Goal: Task Accomplishment & Management: Manage account settings

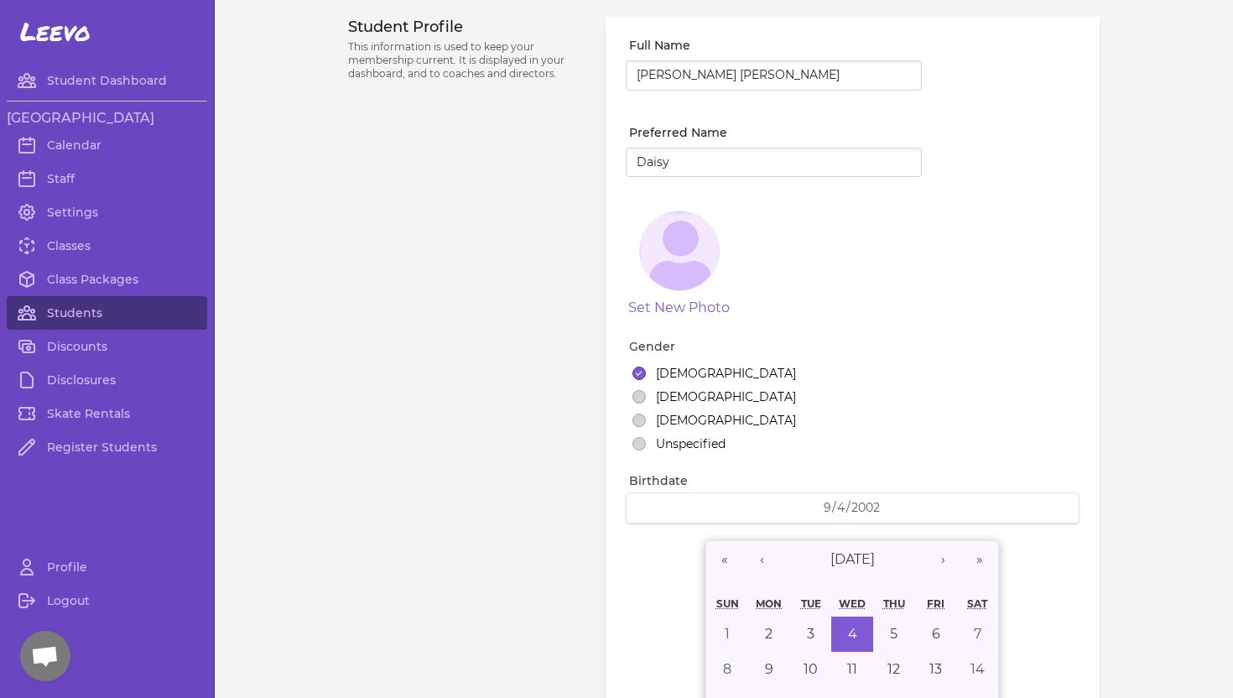
select select "ID"
select select "18"
click at [85, 309] on link "Students" at bounding box center [107, 313] width 200 height 34
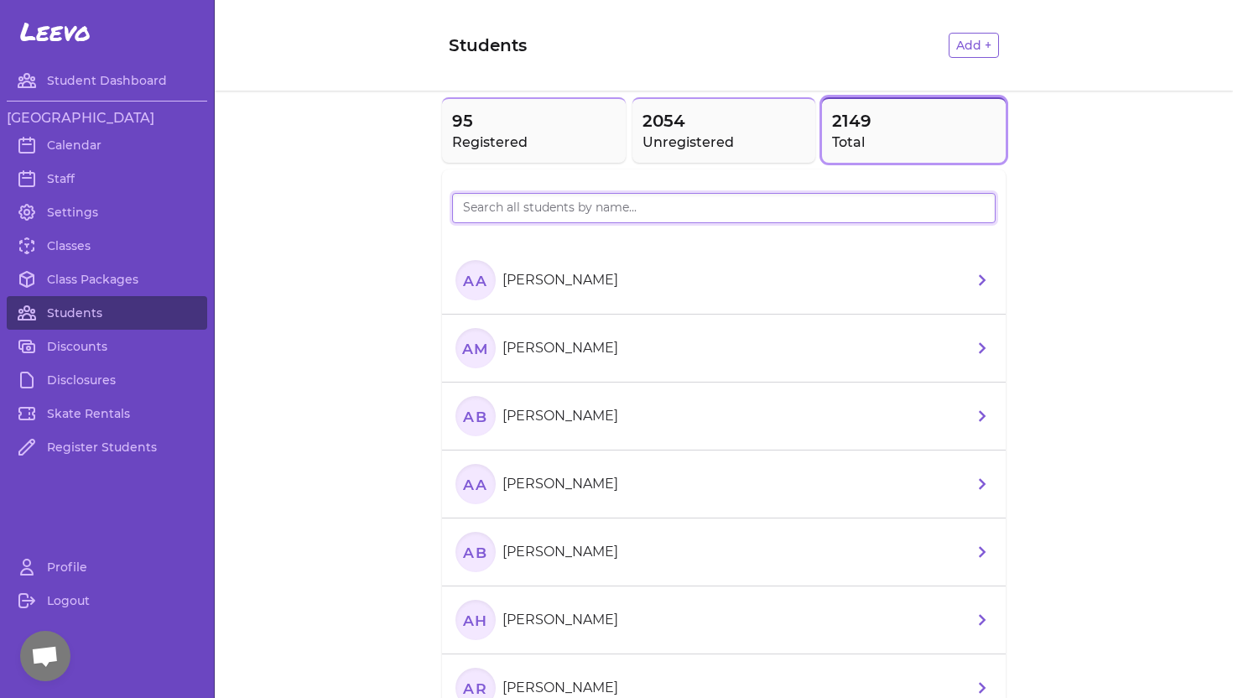
click at [552, 210] on input "search" at bounding box center [723, 208] width 543 height 30
type input "kiera"
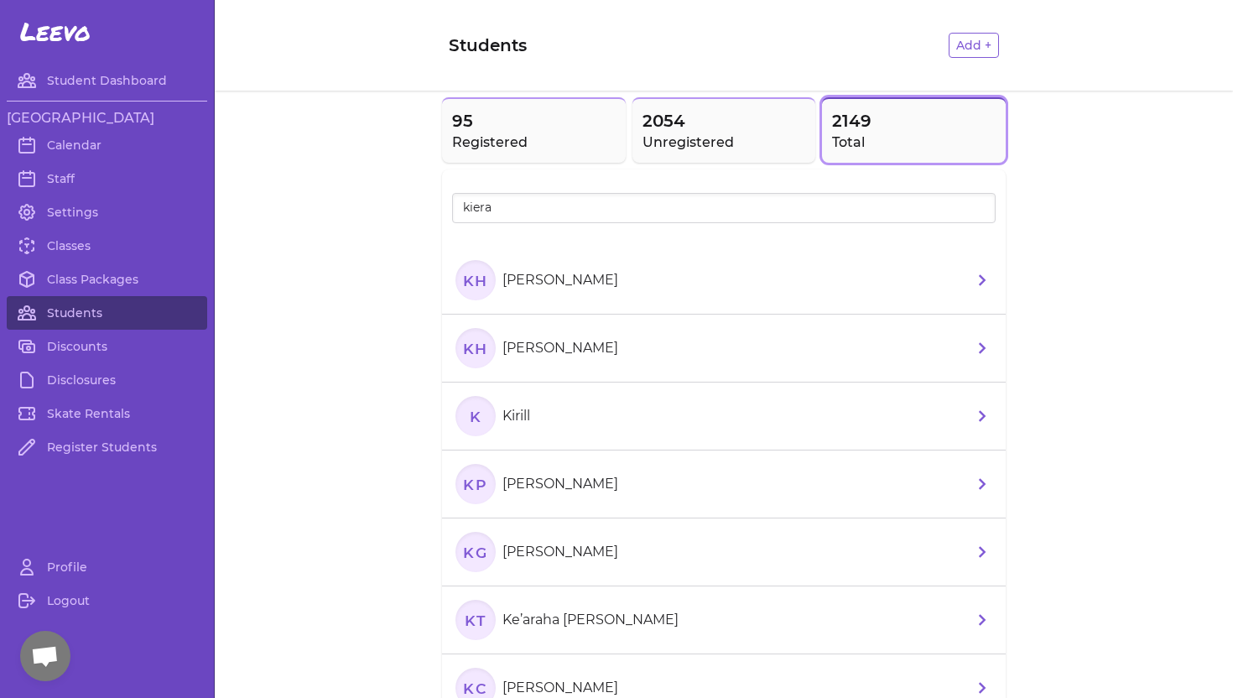
click at [600, 282] on p "[PERSON_NAME]" at bounding box center [560, 280] width 116 height 20
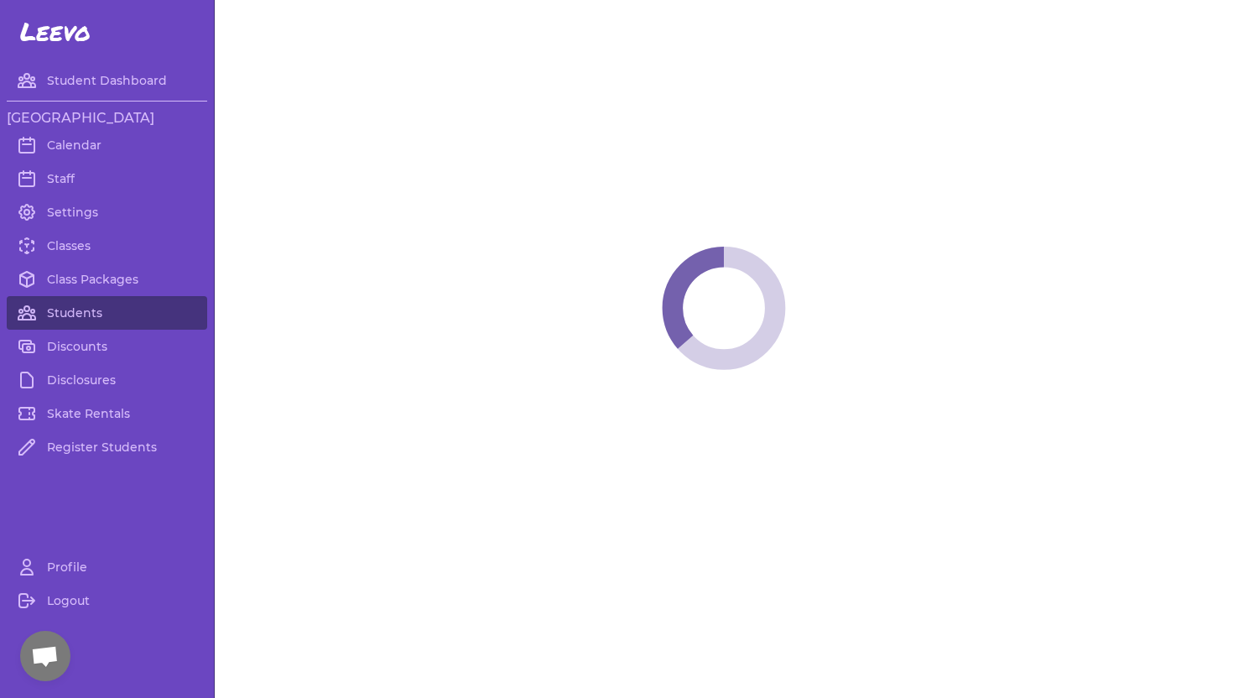
select select "WA"
select select "youth_figure"
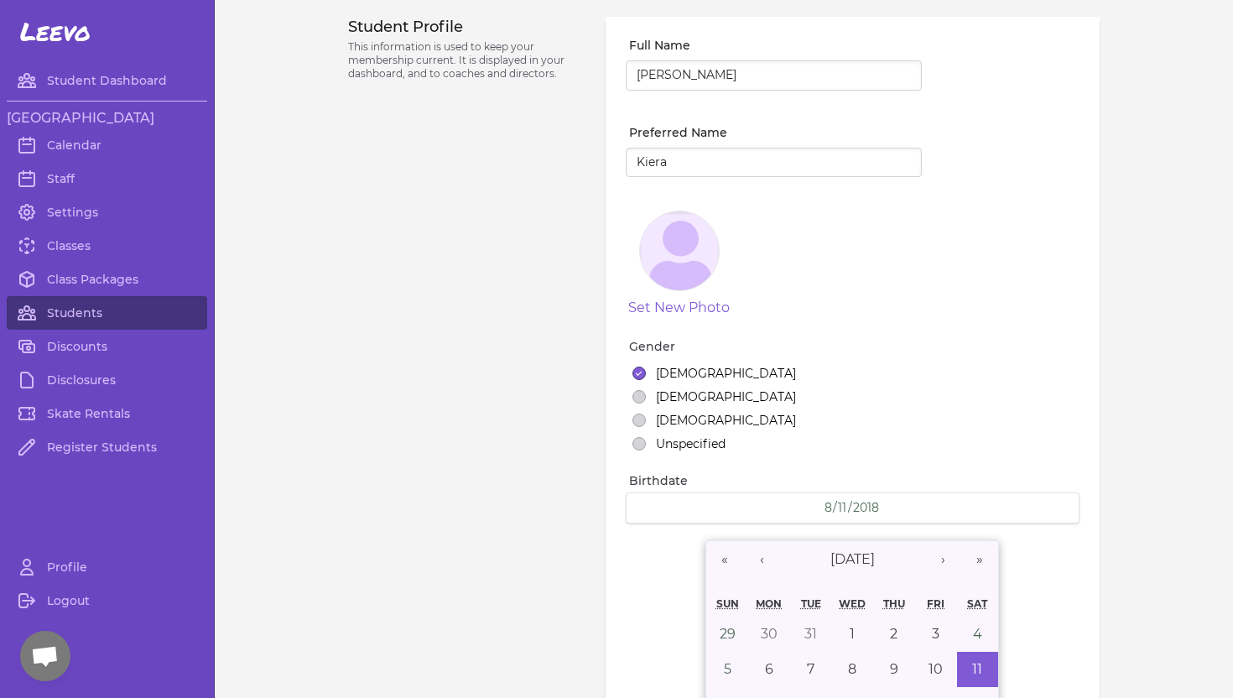
select select "3"
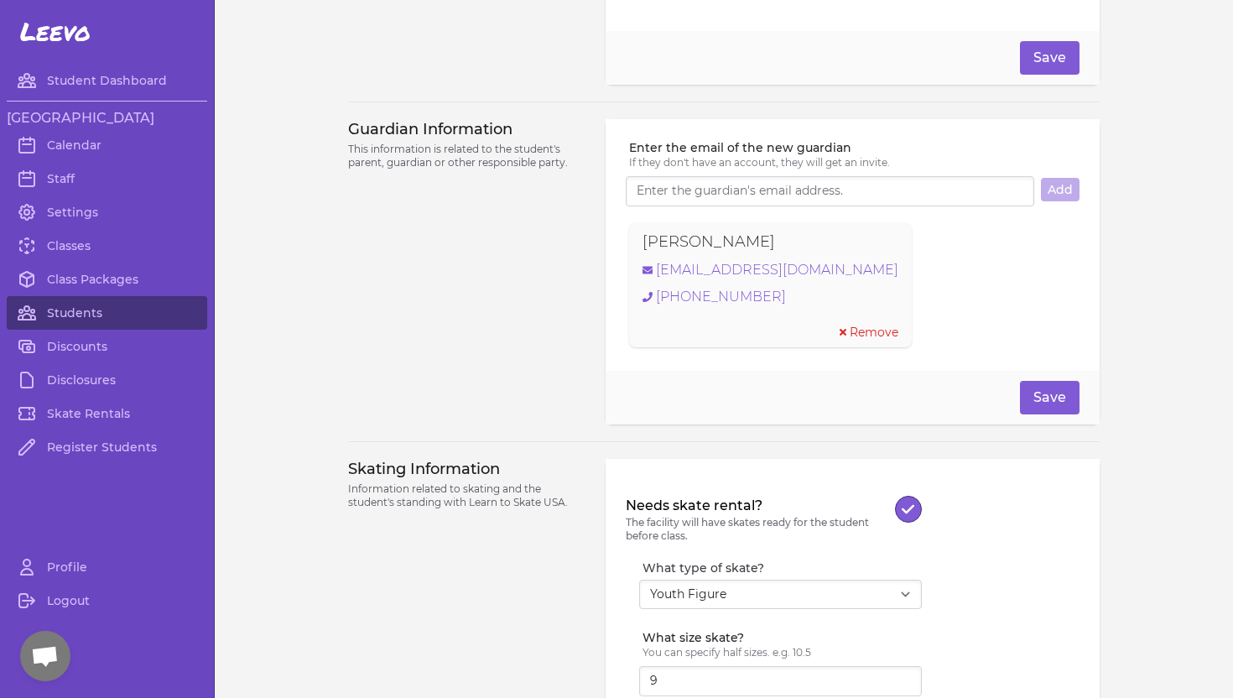
scroll to position [1063, 0]
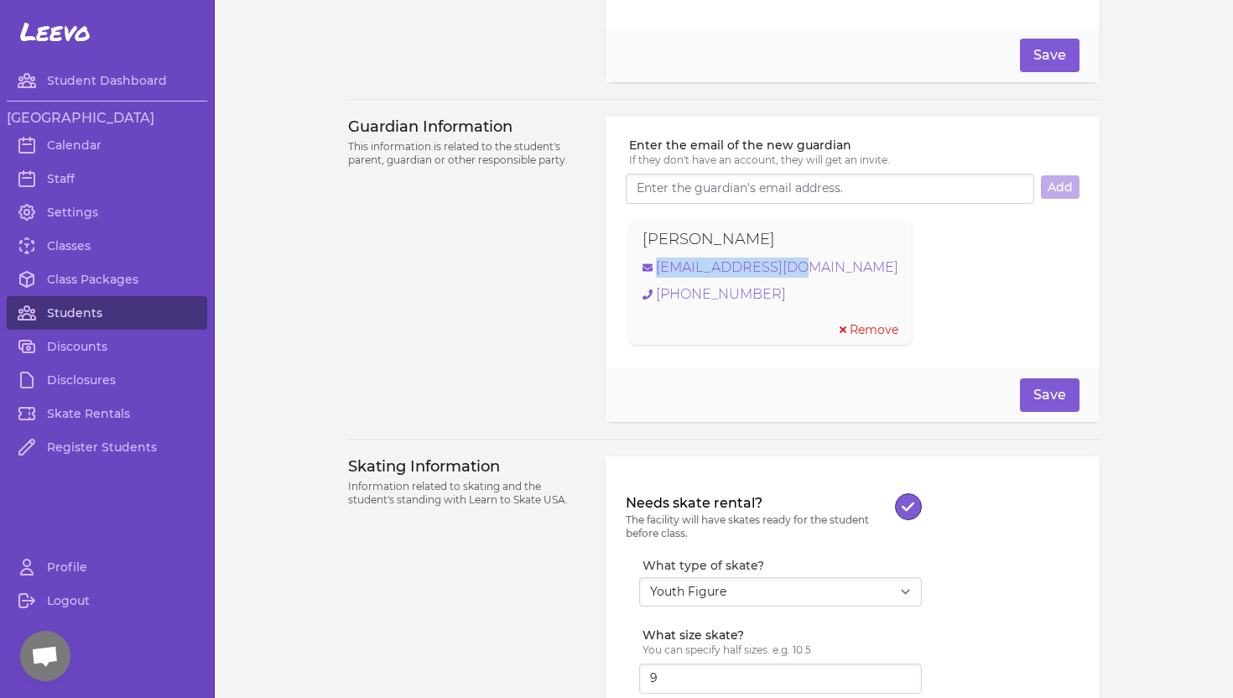
click at [82, 306] on link "Students" at bounding box center [107, 313] width 200 height 34
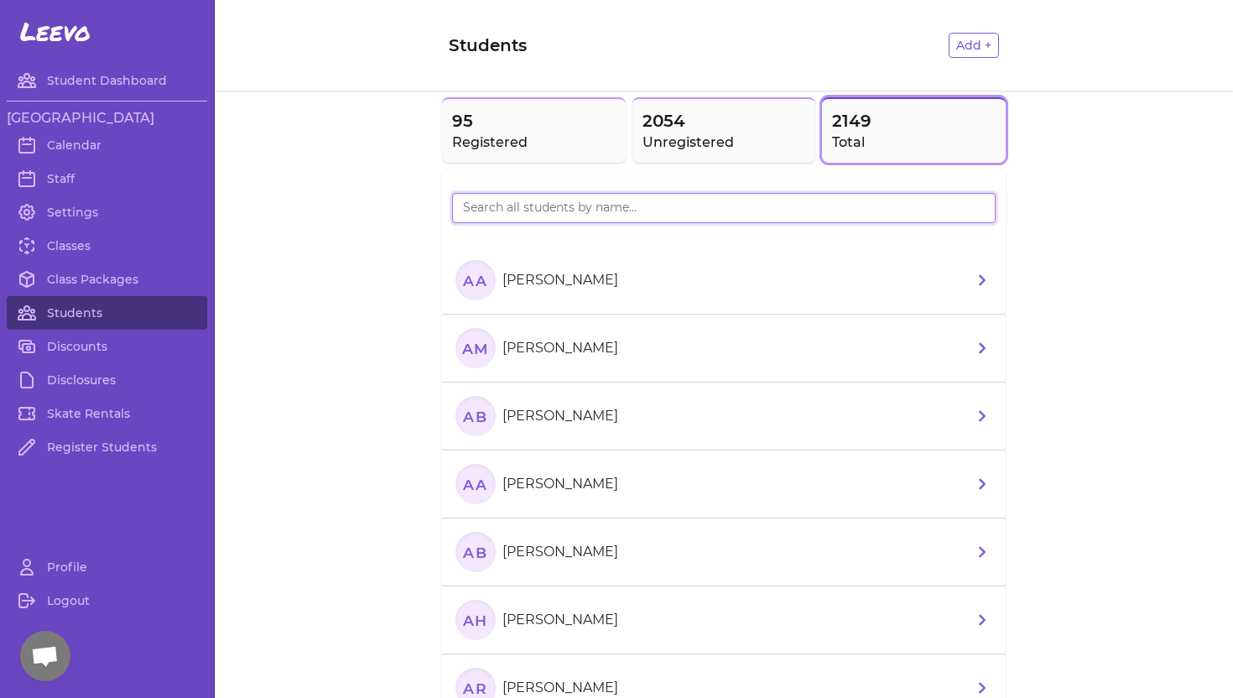
click at [567, 219] on input "search" at bounding box center [723, 208] width 543 height 30
type input "[PERSON_NAME]"
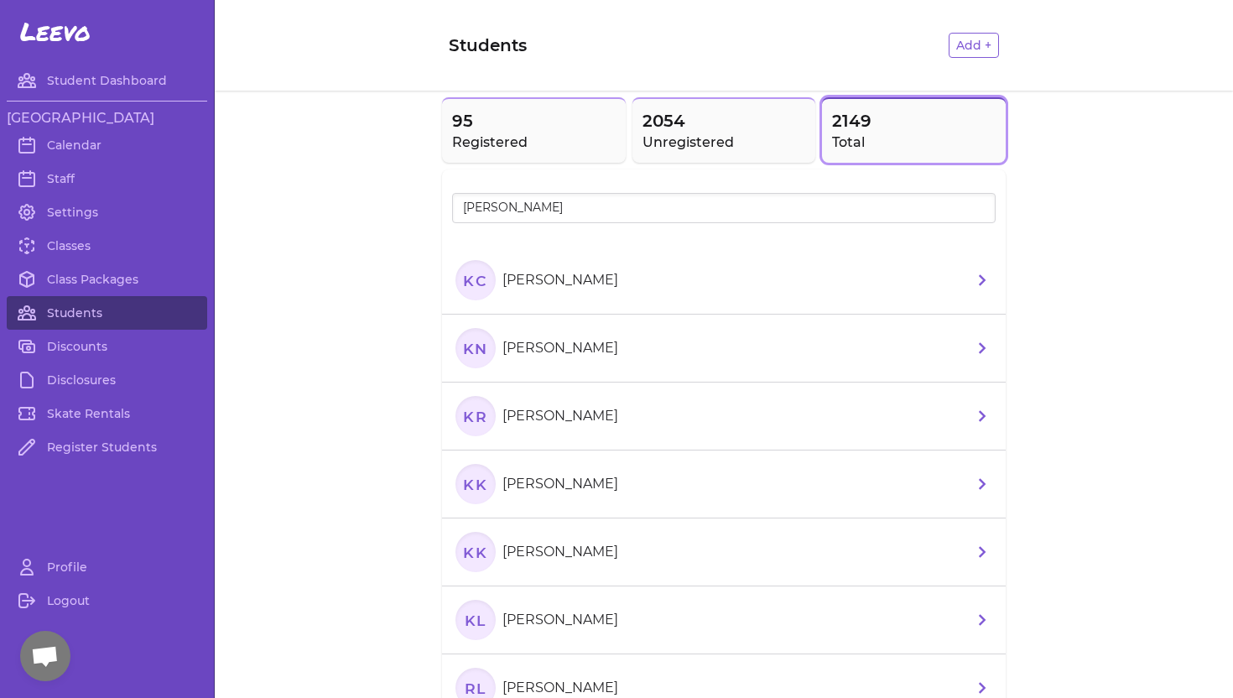
click at [544, 287] on p "[PERSON_NAME]" at bounding box center [560, 280] width 116 height 20
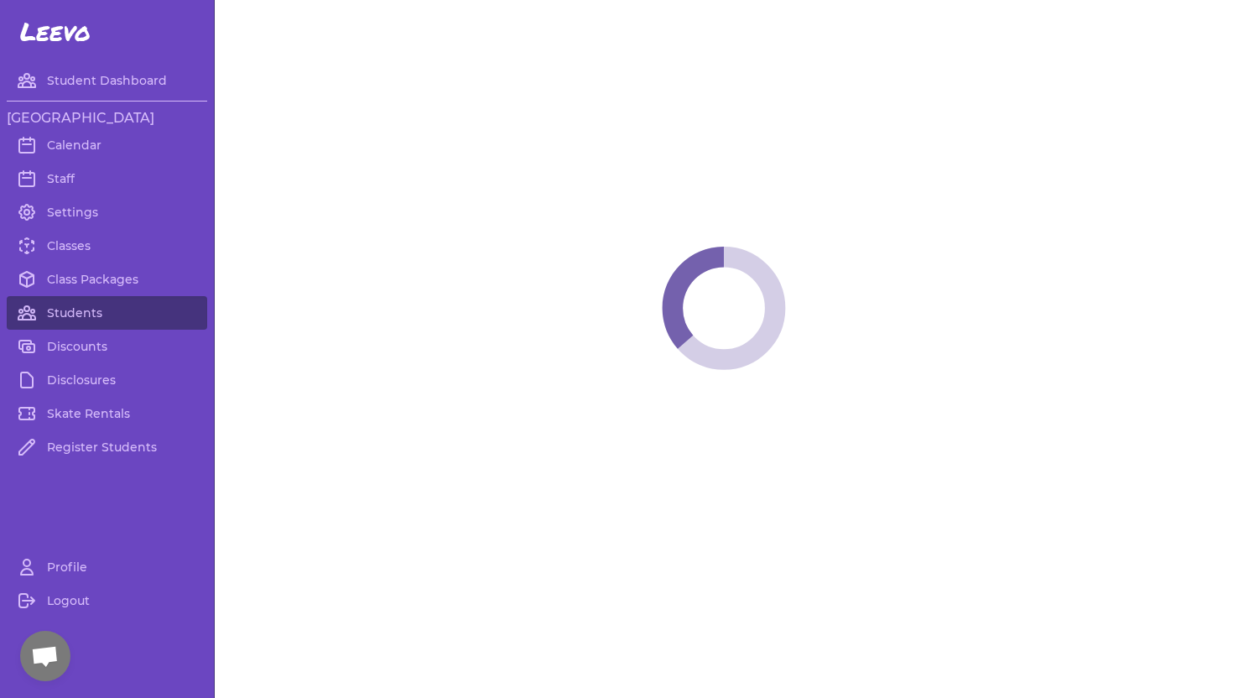
select select "WA"
select select "youth_figure"
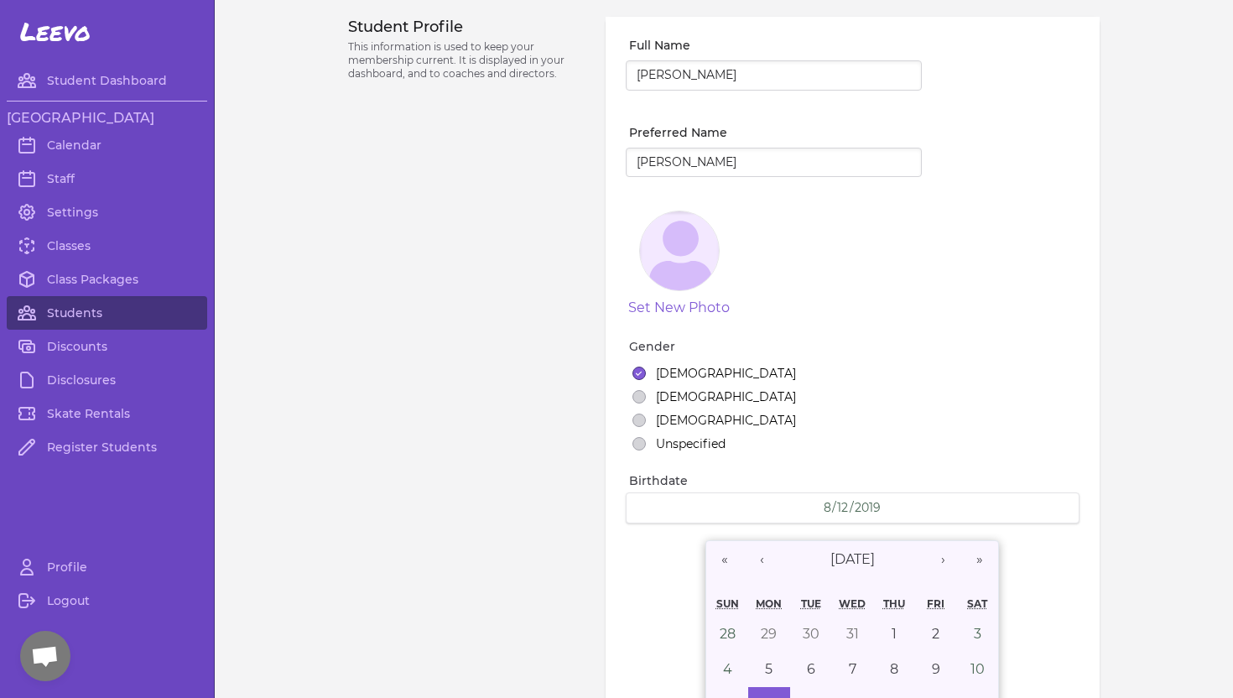
select select "1"
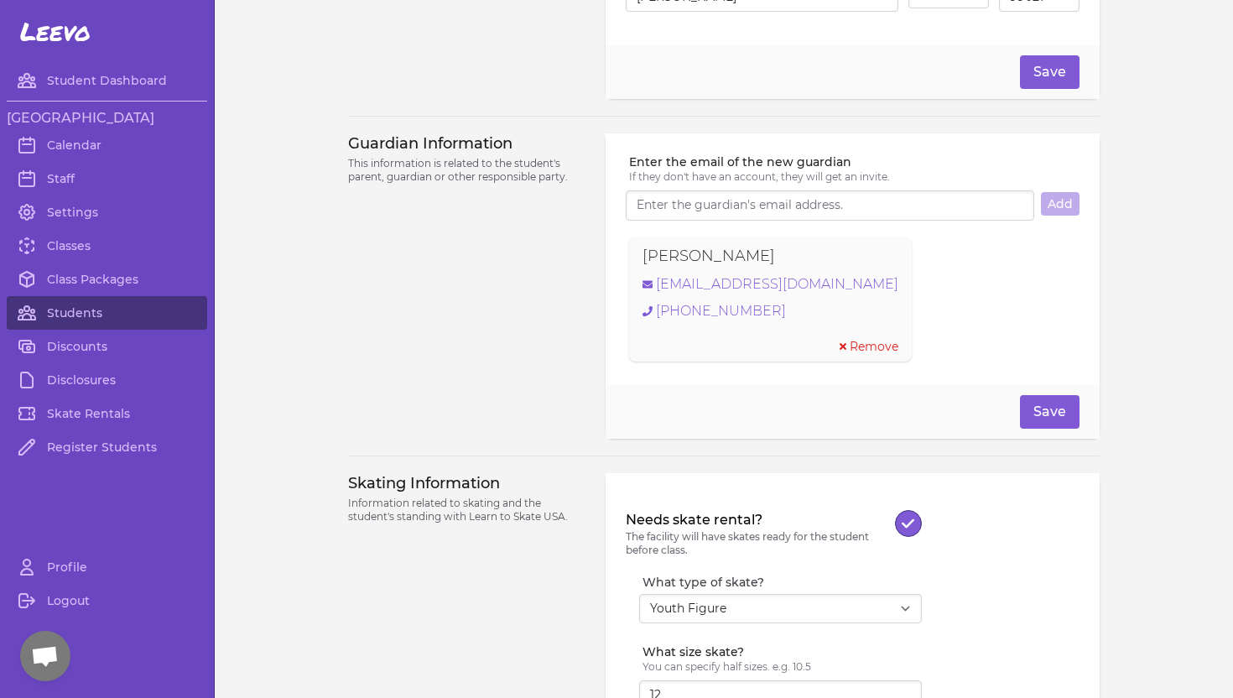
scroll to position [1050, 0]
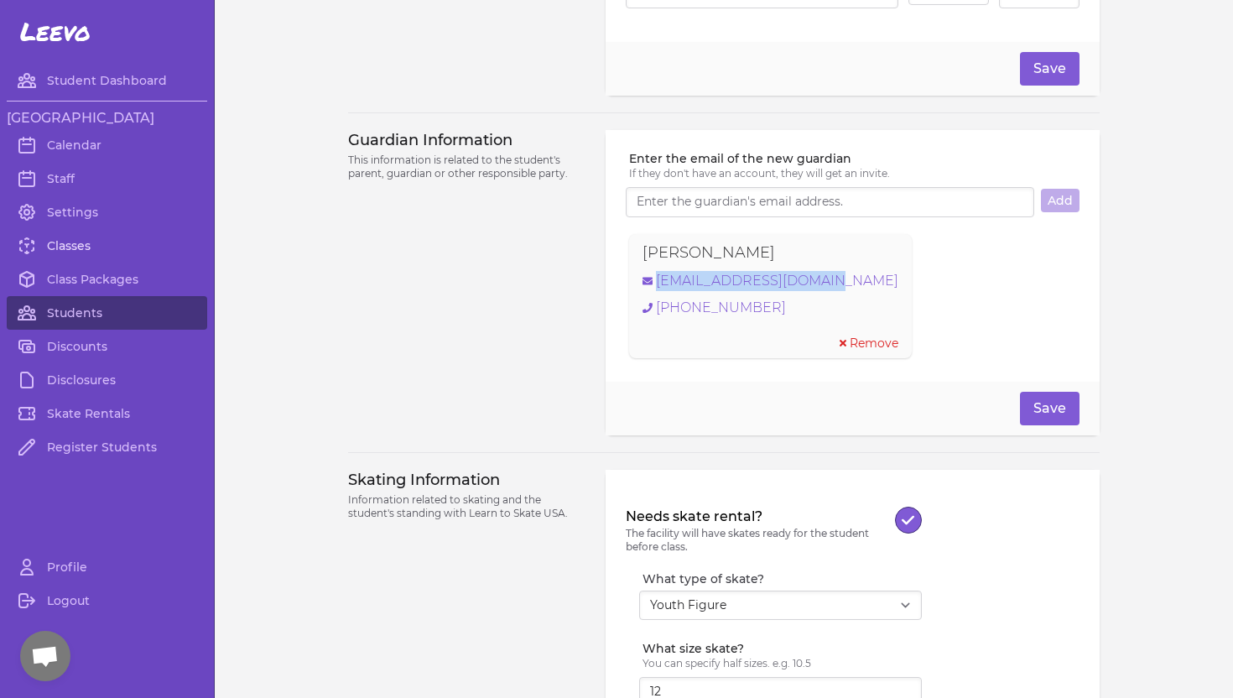
click at [70, 246] on link "Classes" at bounding box center [107, 246] width 200 height 34
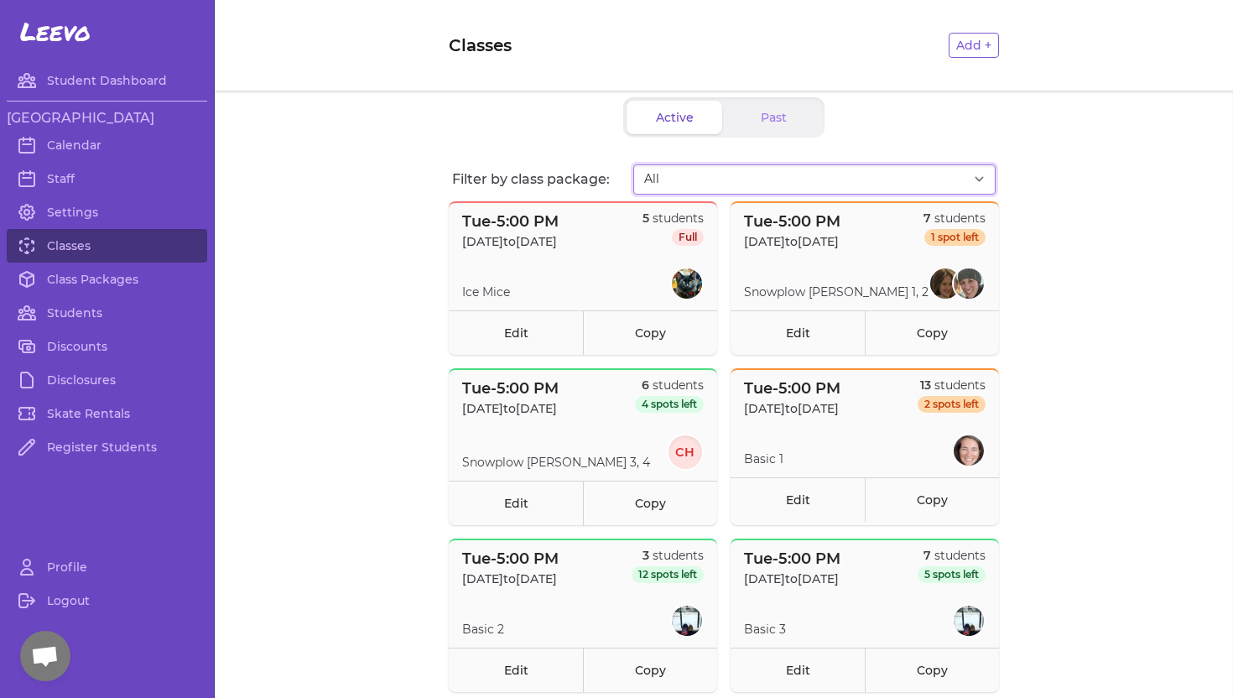
click at [886, 180] on select "All 2025 Fall Set 1 Tuesdays @[GEOGRAPHIC_DATA]-ICE MICE [DATE]-[DATE] Fall Set…" at bounding box center [814, 179] width 362 height 30
select select "2944"
click at [633, 164] on select "All 2025 Fall Set 1 Tuesdays @[GEOGRAPHIC_DATA]-ICE MICE [DATE]-[DATE] Fall Set…" at bounding box center [814, 179] width 362 height 30
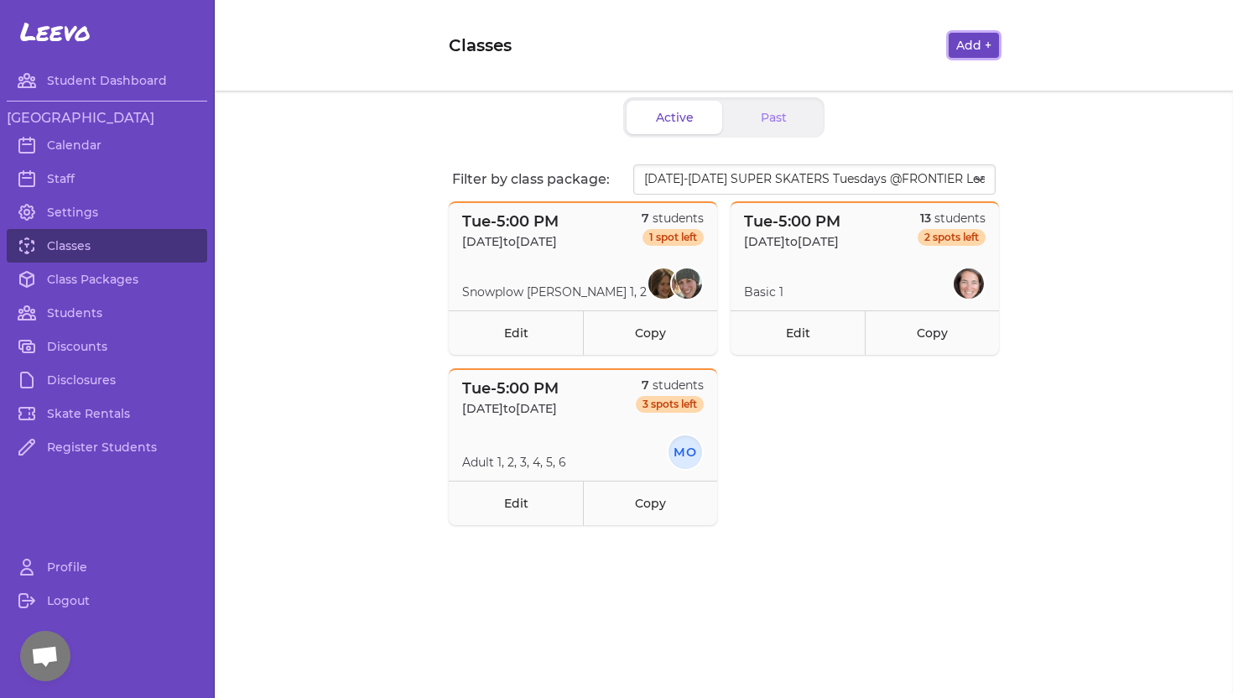
click at [981, 44] on button "Add +" at bounding box center [973, 45] width 50 height 25
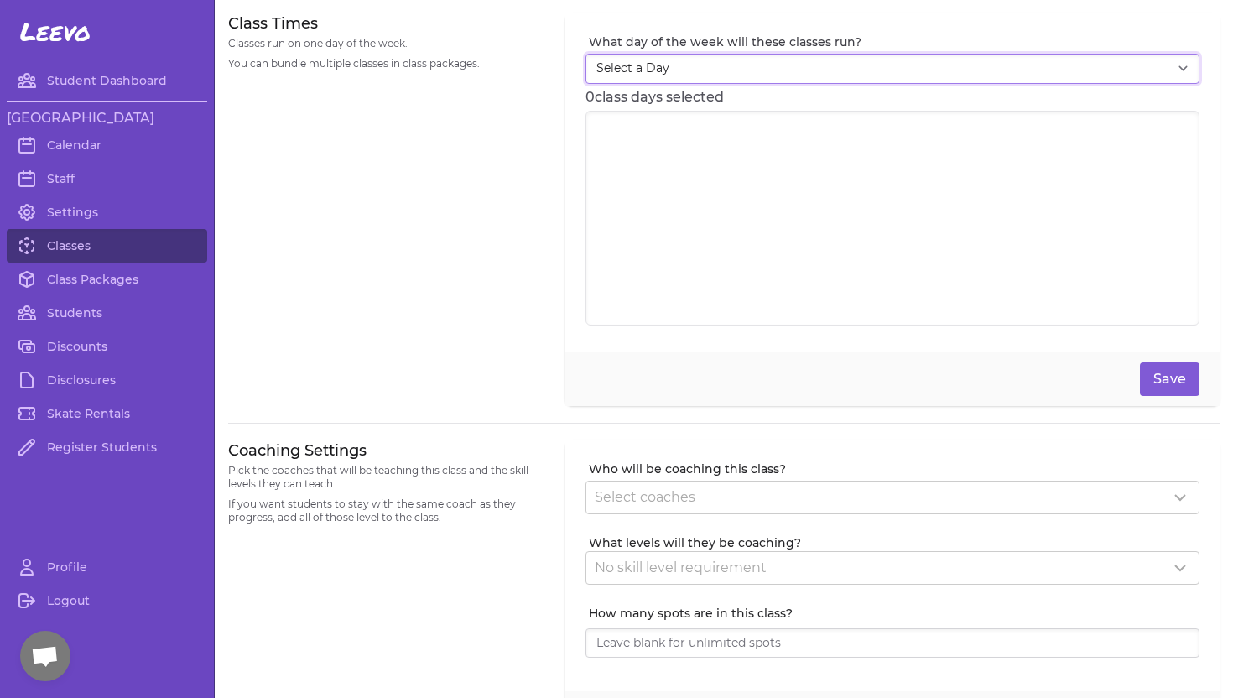
click at [634, 66] on select "Select a Day [DATE] [DATE] [DATE] [DATE] [DATE] [DATE] [DATE]" at bounding box center [892, 69] width 614 height 30
select select "2"
click at [585, 54] on select "Select a Day [DATE] [DATE] [DATE] [DATE] [DATE] [DATE] [DATE]" at bounding box center [892, 69] width 614 height 30
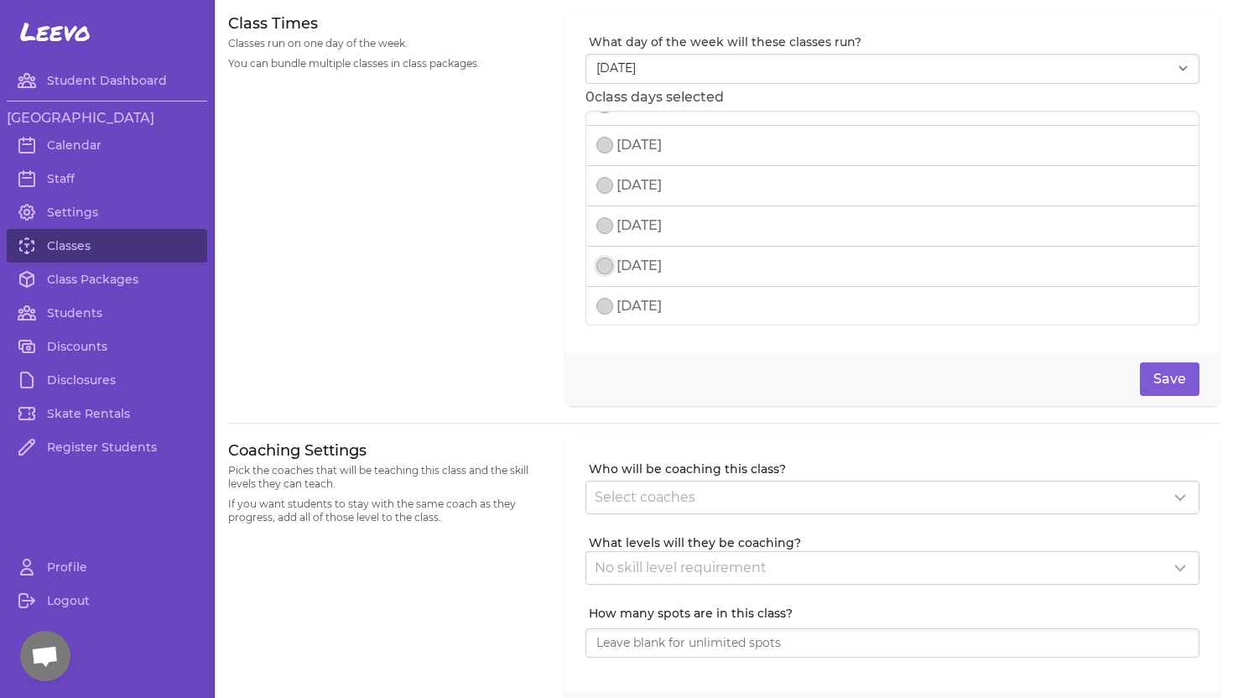
click at [598, 262] on button "select date" at bounding box center [604, 265] width 17 height 17
click at [602, 304] on button "select date" at bounding box center [604, 306] width 17 height 17
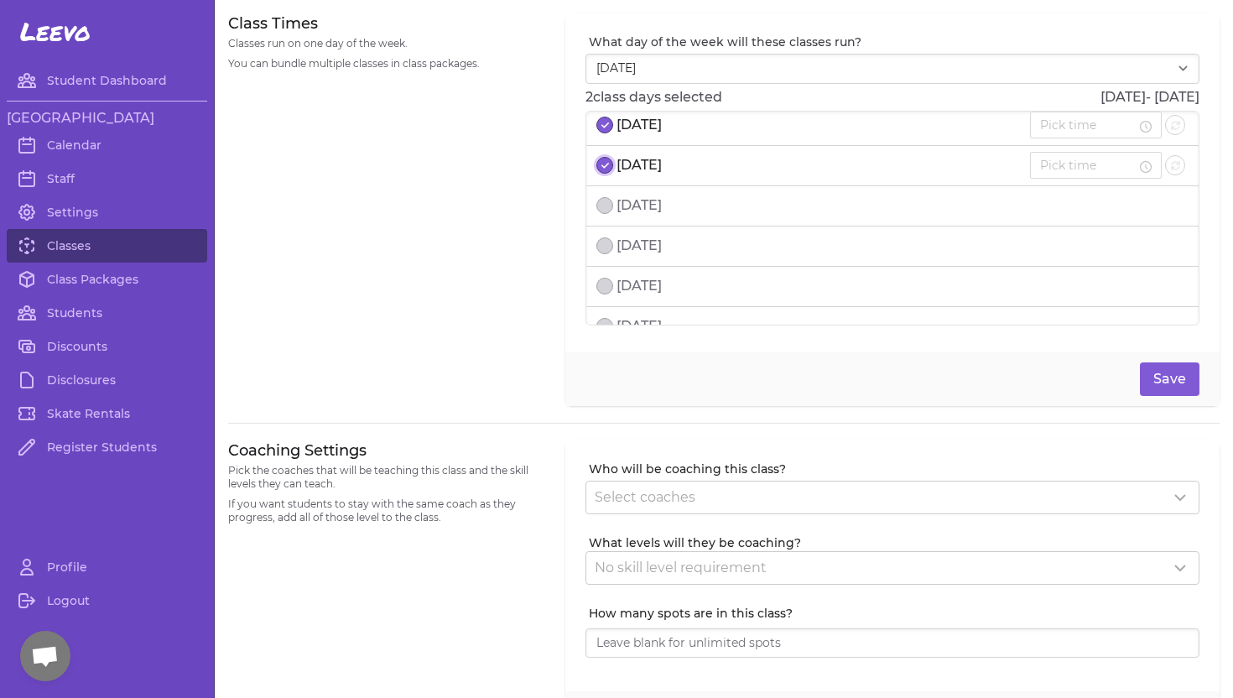
scroll to position [226, 0]
click at [605, 190] on button "select date" at bounding box center [604, 187] width 17 height 17
click at [602, 231] on button "select date" at bounding box center [604, 227] width 17 height 17
click at [600, 164] on button "select date" at bounding box center [604, 162] width 17 height 17
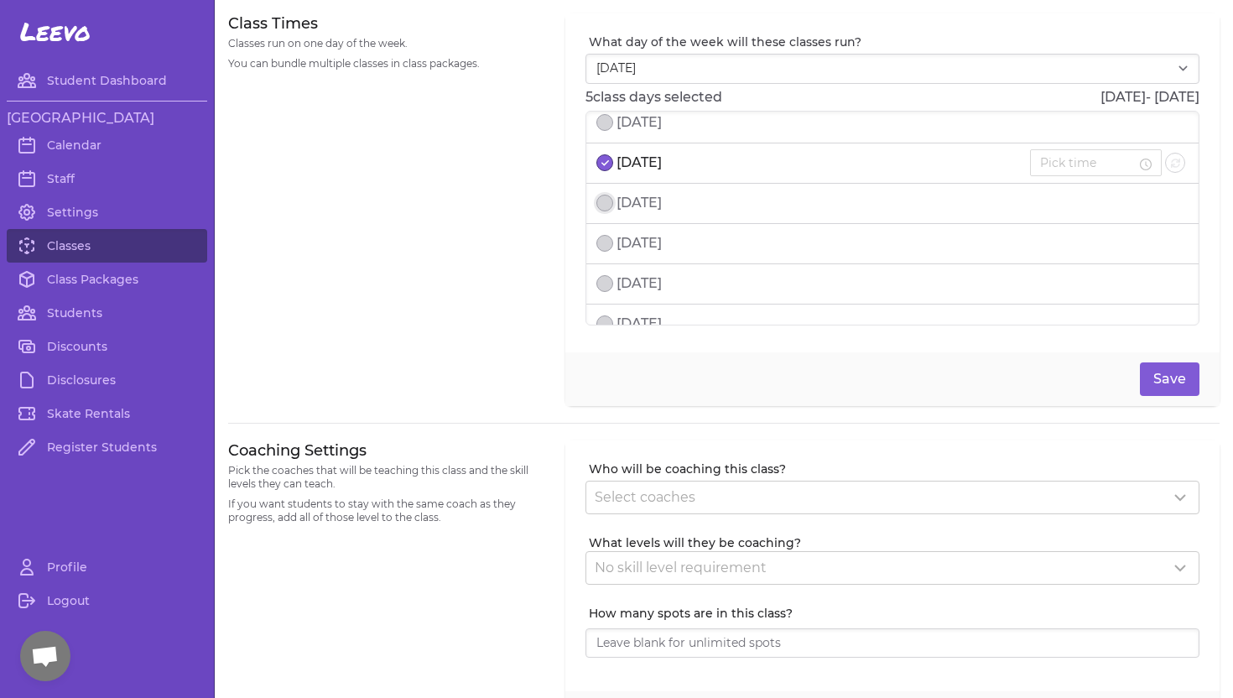
click at [600, 199] on button "select date" at bounding box center [604, 203] width 17 height 17
click at [602, 246] on button "select date" at bounding box center [604, 243] width 17 height 17
click at [605, 226] on button "select date" at bounding box center [604, 218] width 17 height 17
click at [605, 266] on button "select date" at bounding box center [604, 259] width 17 height 17
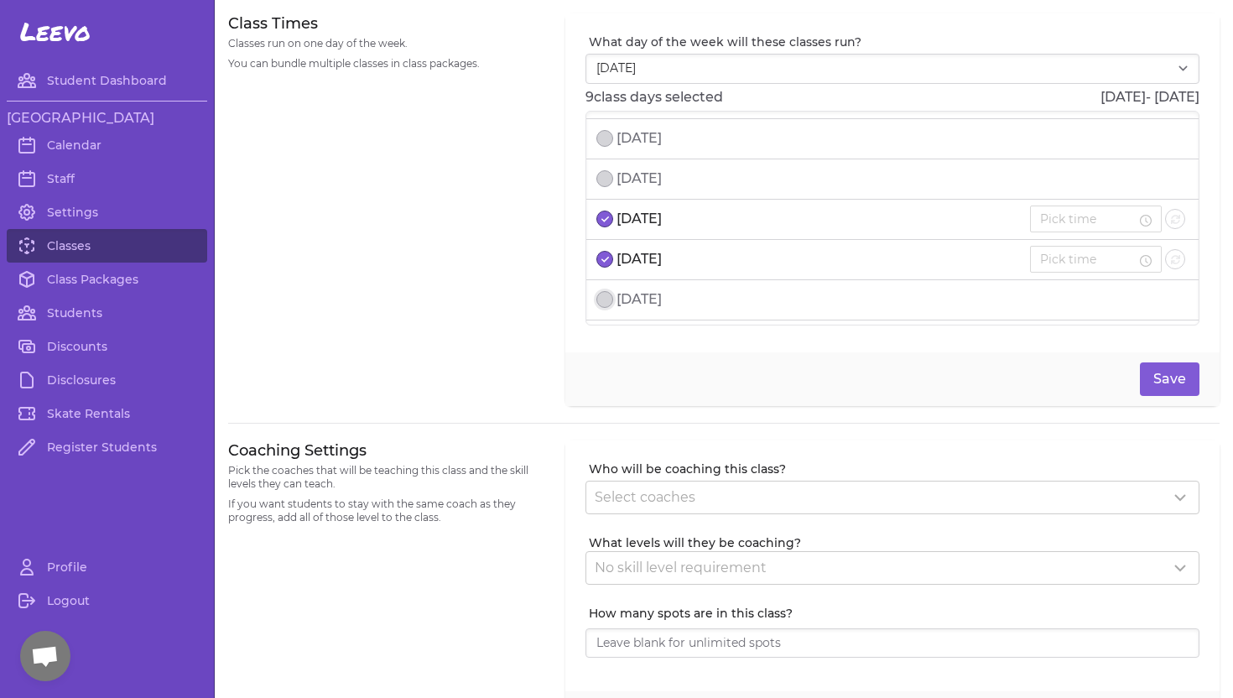
click at [604, 298] on button "select date" at bounding box center [604, 299] width 17 height 17
click at [608, 206] on button "select date" at bounding box center [604, 208] width 17 height 17
click at [608, 243] on button "select date" at bounding box center [604, 248] width 17 height 17
click at [605, 283] on button "select date" at bounding box center [604, 288] width 17 height 17
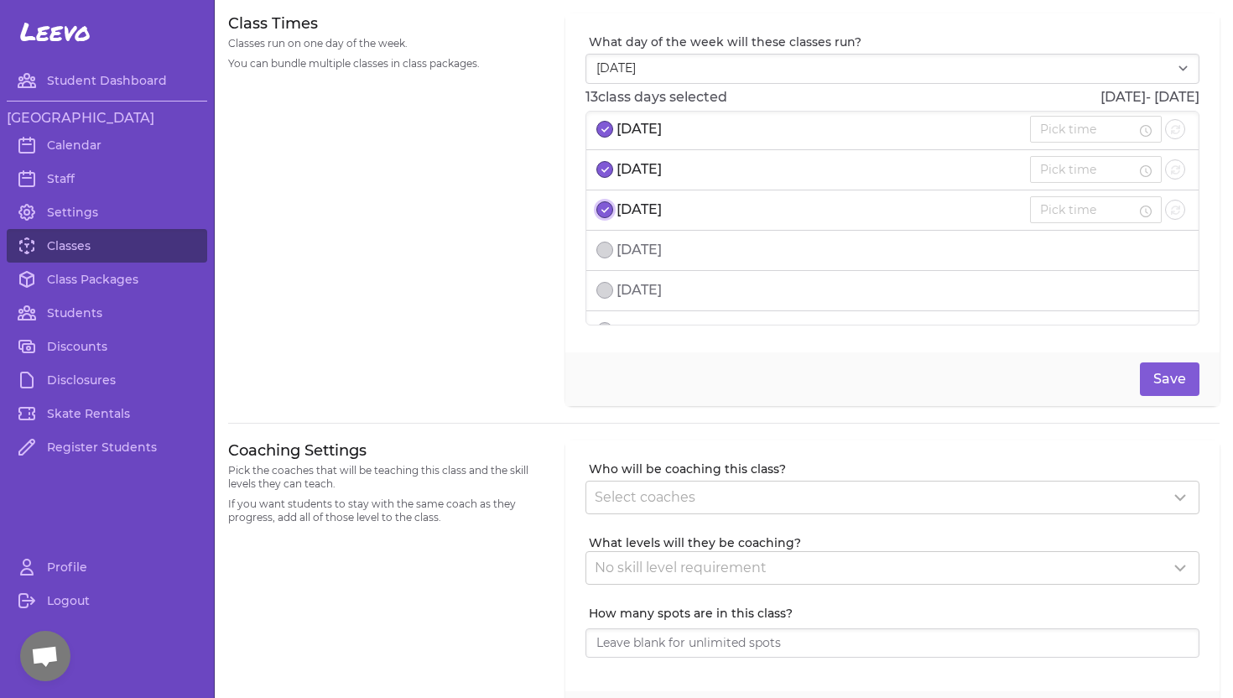
scroll to position [730, 0]
click at [603, 243] on button "select date" at bounding box center [604, 246] width 17 height 17
click at [606, 286] on button "select date" at bounding box center [604, 286] width 17 height 17
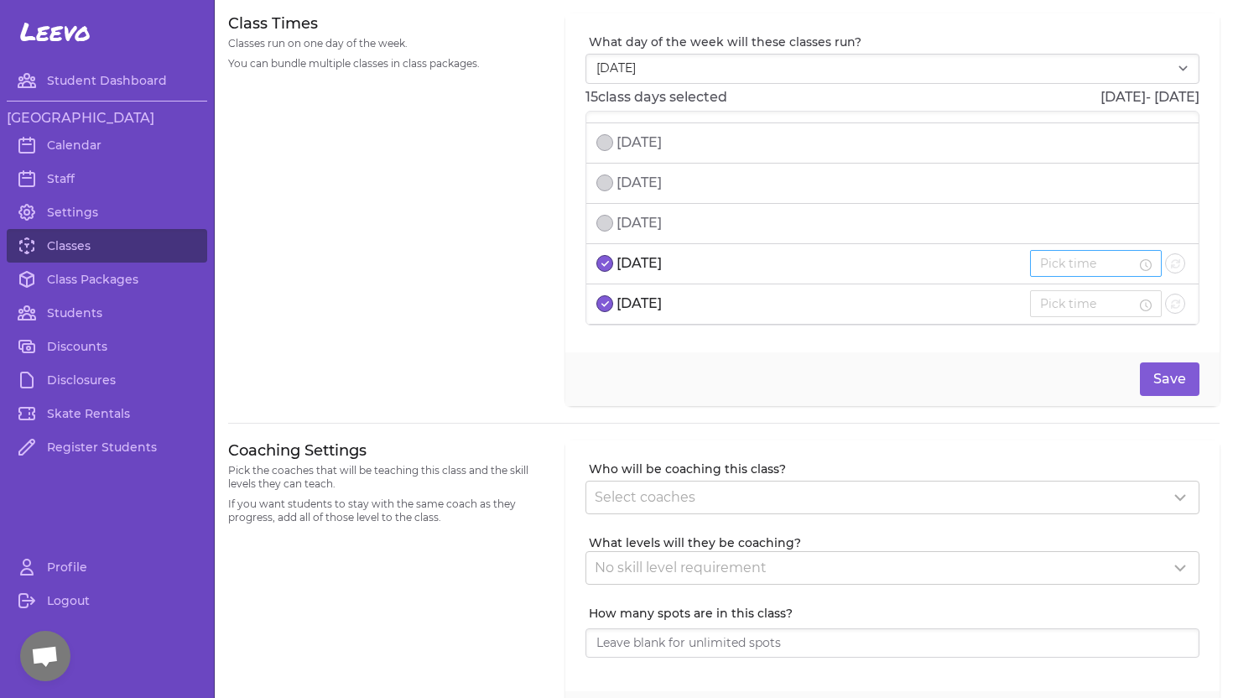
click at [1092, 271] on input at bounding box center [1088, 263] width 96 height 18
click at [1077, 415] on div "05" at bounding box center [1081, 412] width 47 height 23
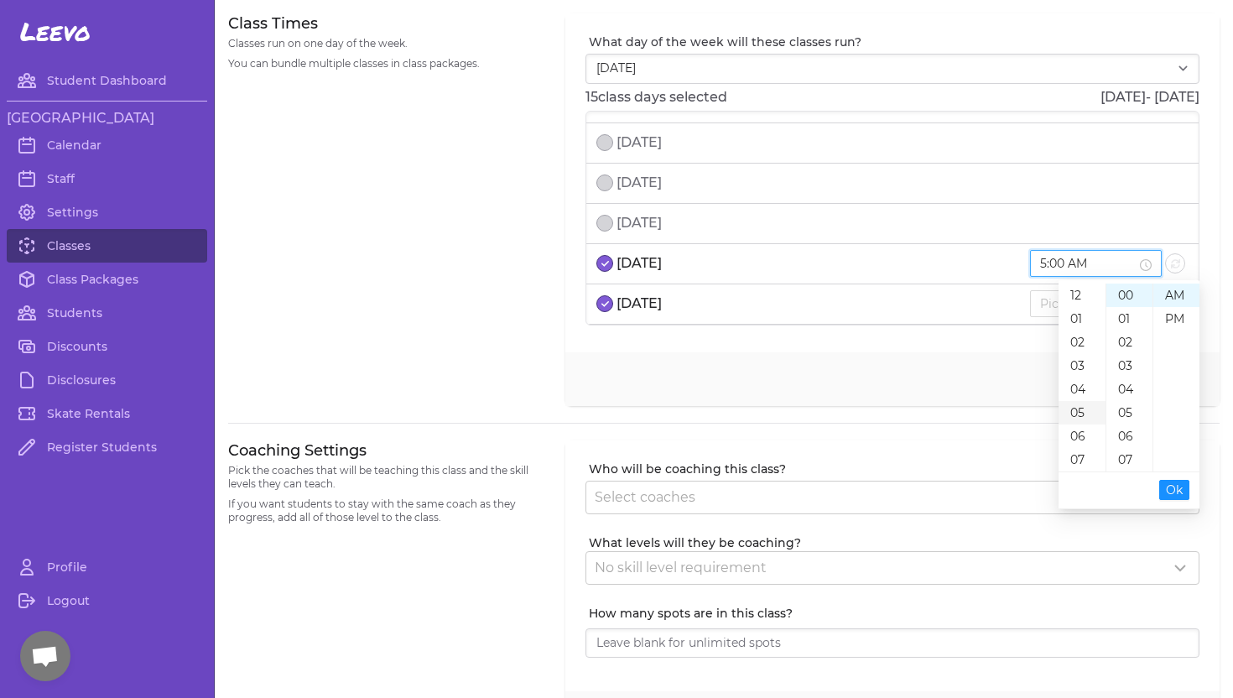
scroll to position [117, 0]
click at [1177, 318] on div "PM" at bounding box center [1176, 318] width 46 height 23
type input "5:00 PM"
click at [1169, 485] on span "Ok" at bounding box center [1174, 490] width 17 height 18
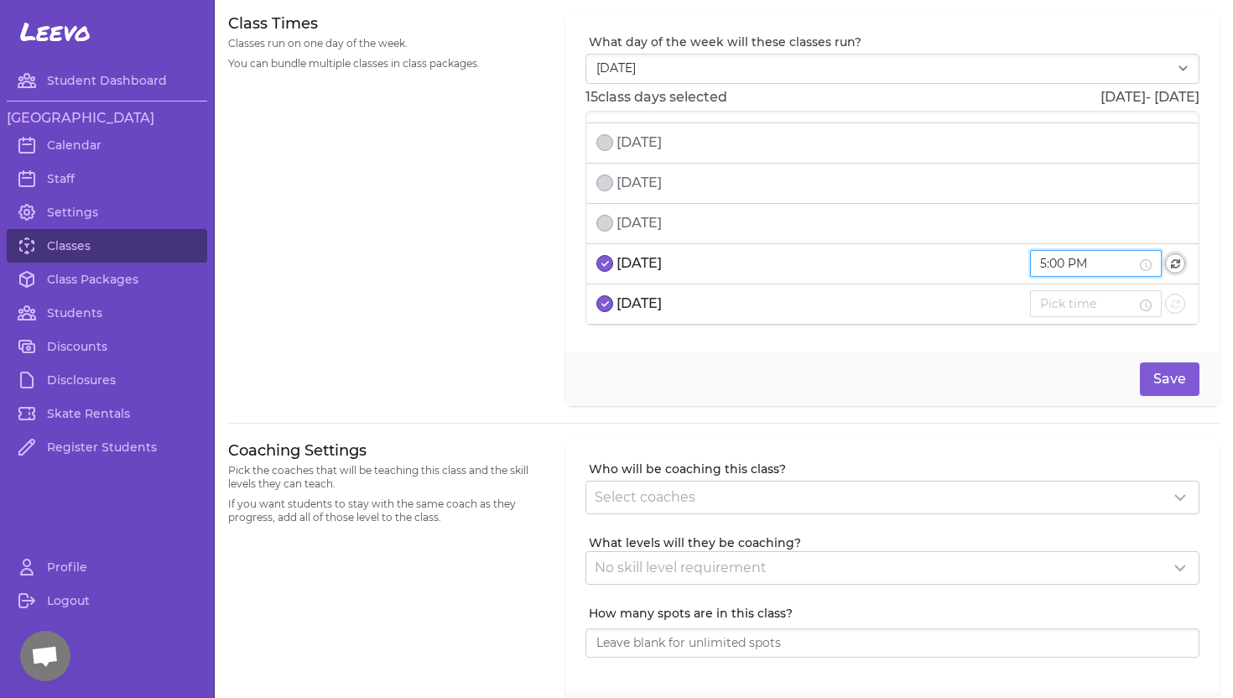
click at [1176, 261] on icon "button" at bounding box center [1175, 263] width 9 height 9
type input "5:00 PM"
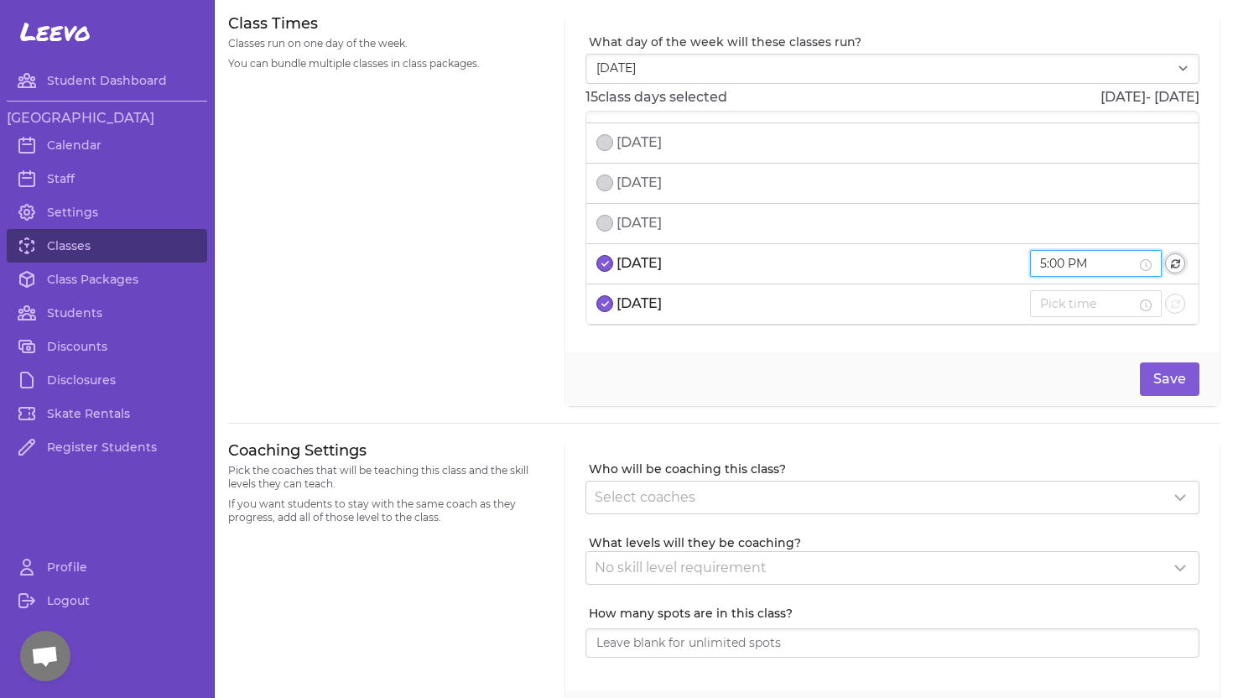
type input "5:00 PM"
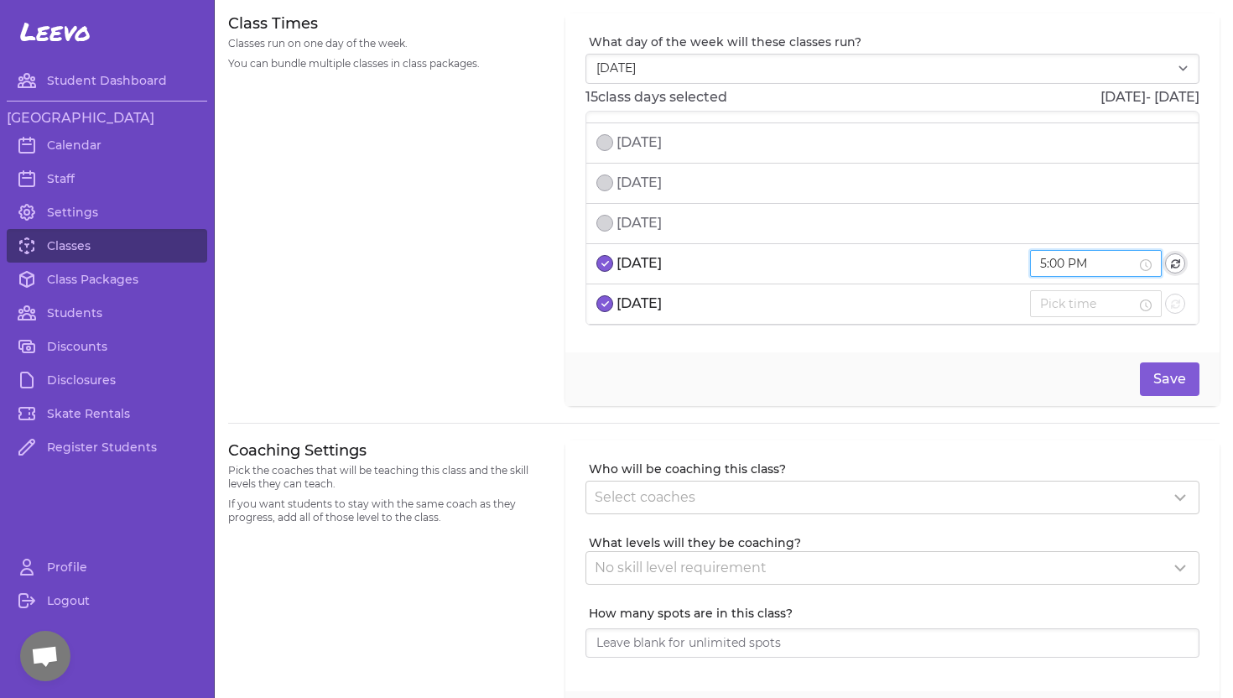
type input "5:00 PM"
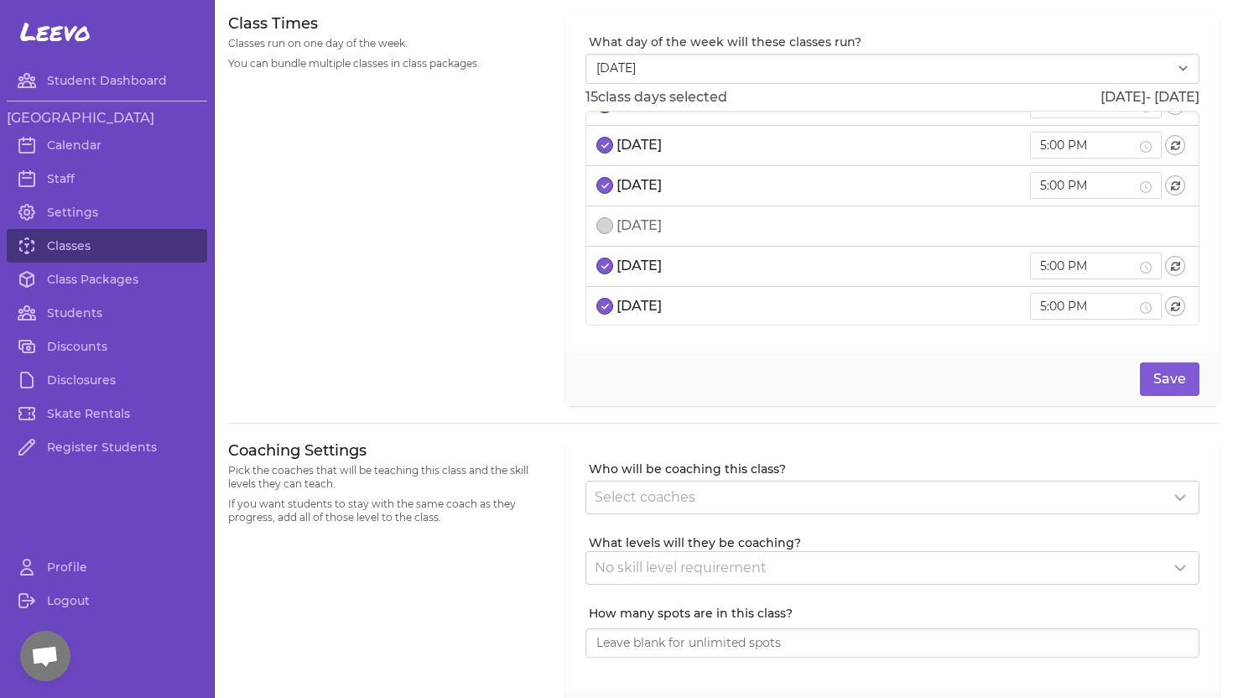
scroll to position [276, 0]
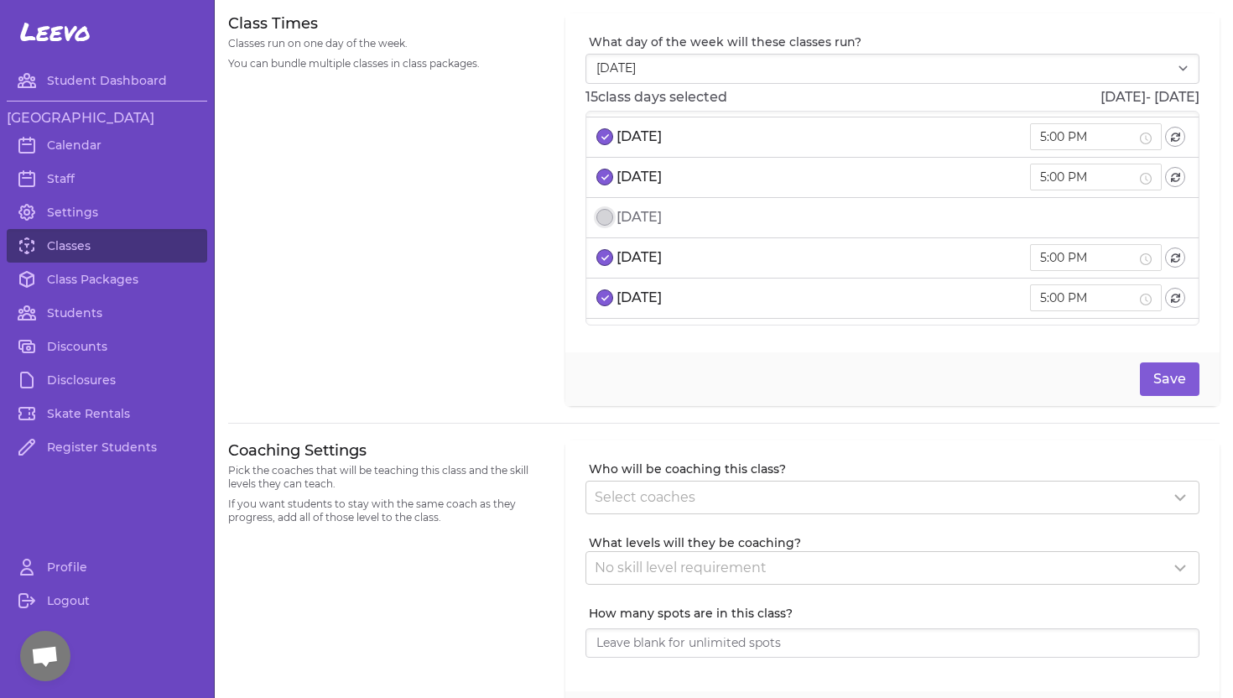
click at [606, 214] on button "select date" at bounding box center [604, 217] width 17 height 17
click at [1172, 185] on button "button" at bounding box center [1175, 177] width 20 height 20
type input "5:00 PM"
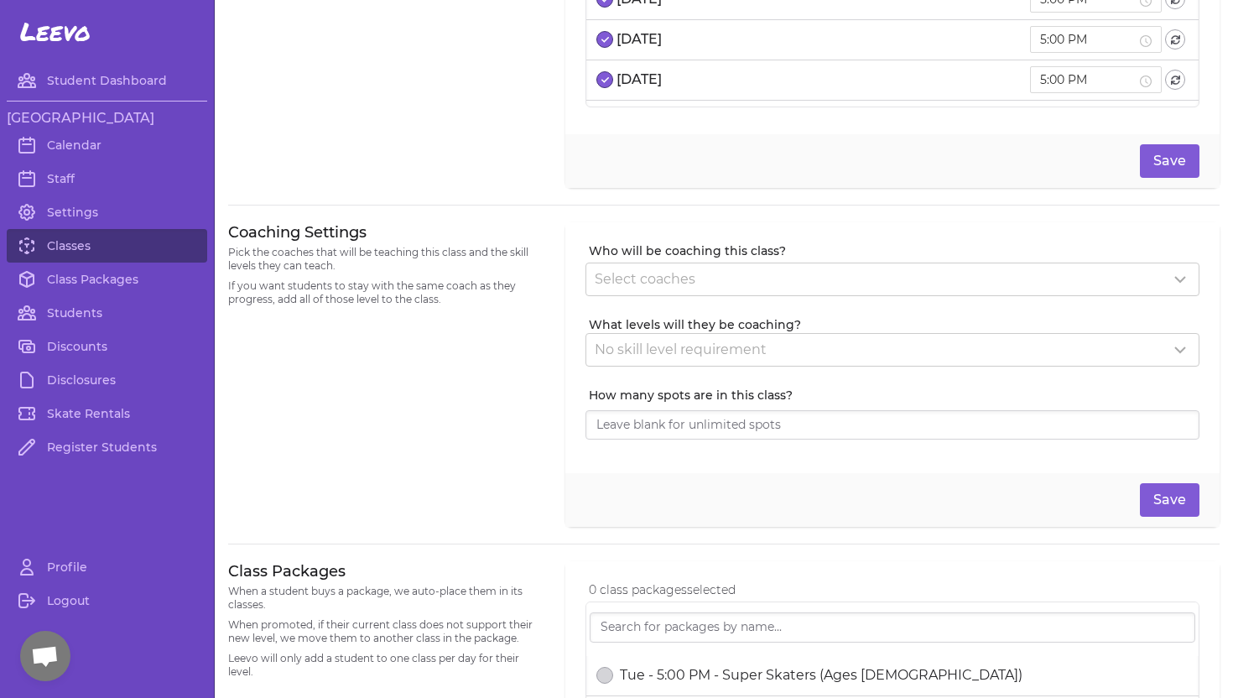
scroll to position [228, 0]
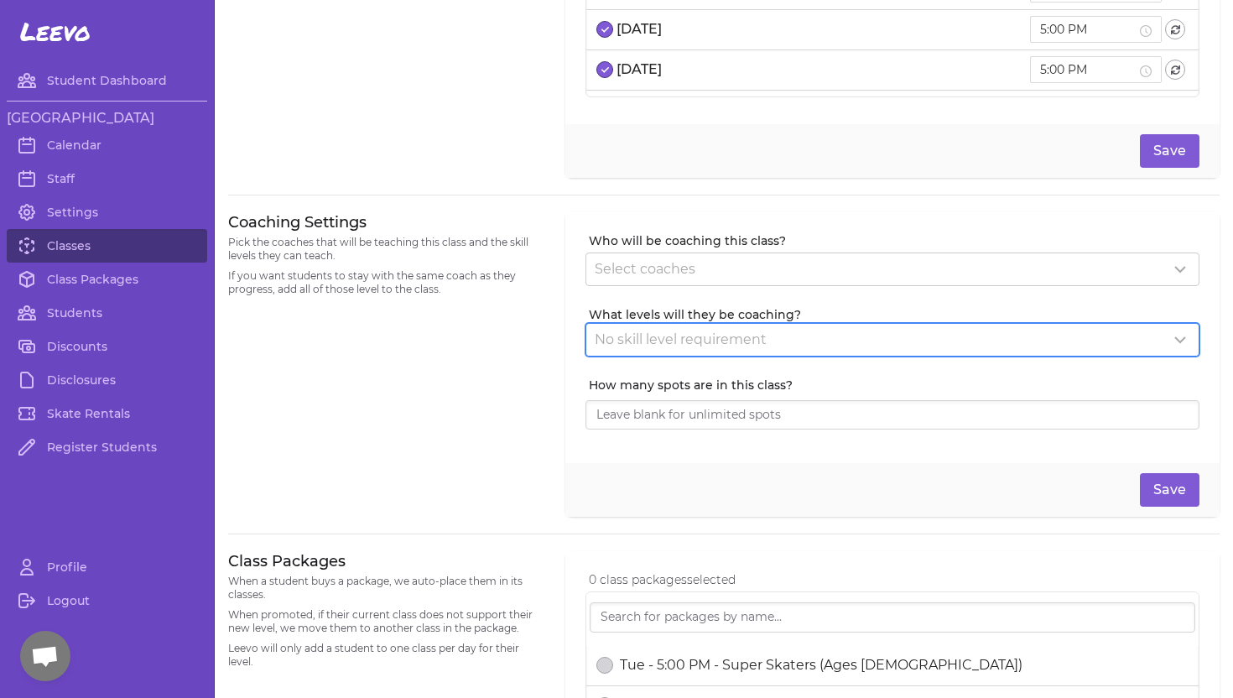
click at [1177, 344] on icon at bounding box center [1180, 340] width 20 height 20
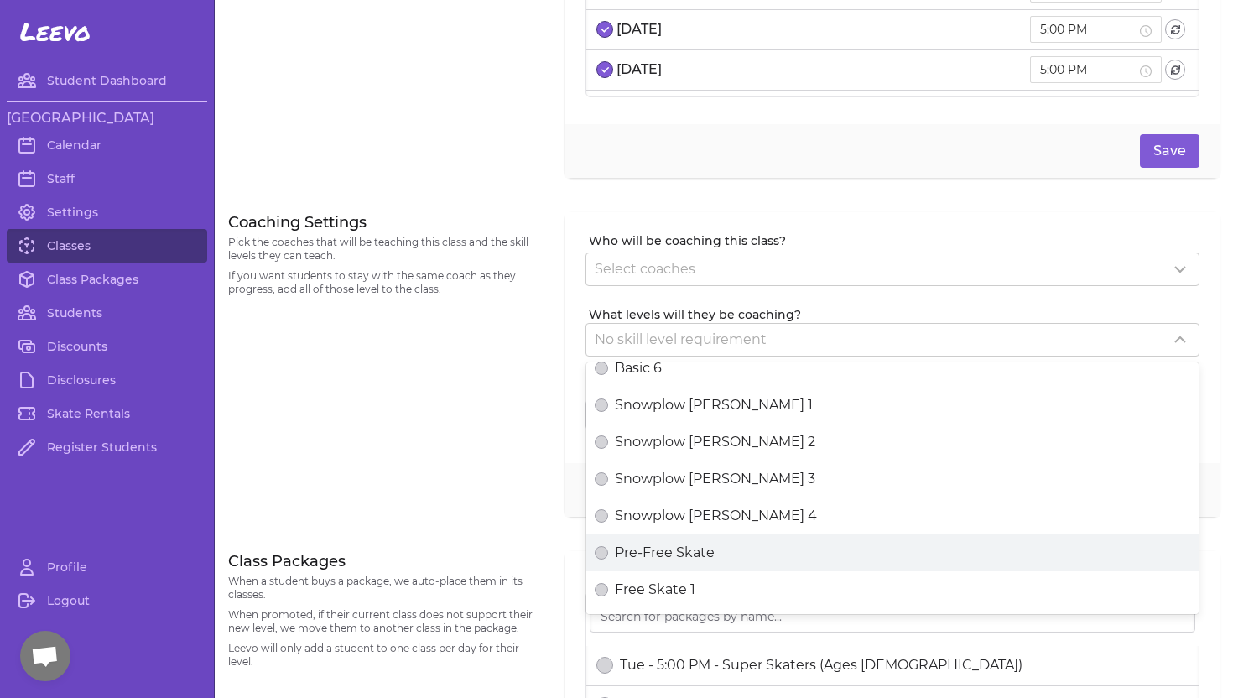
scroll to position [221, 0]
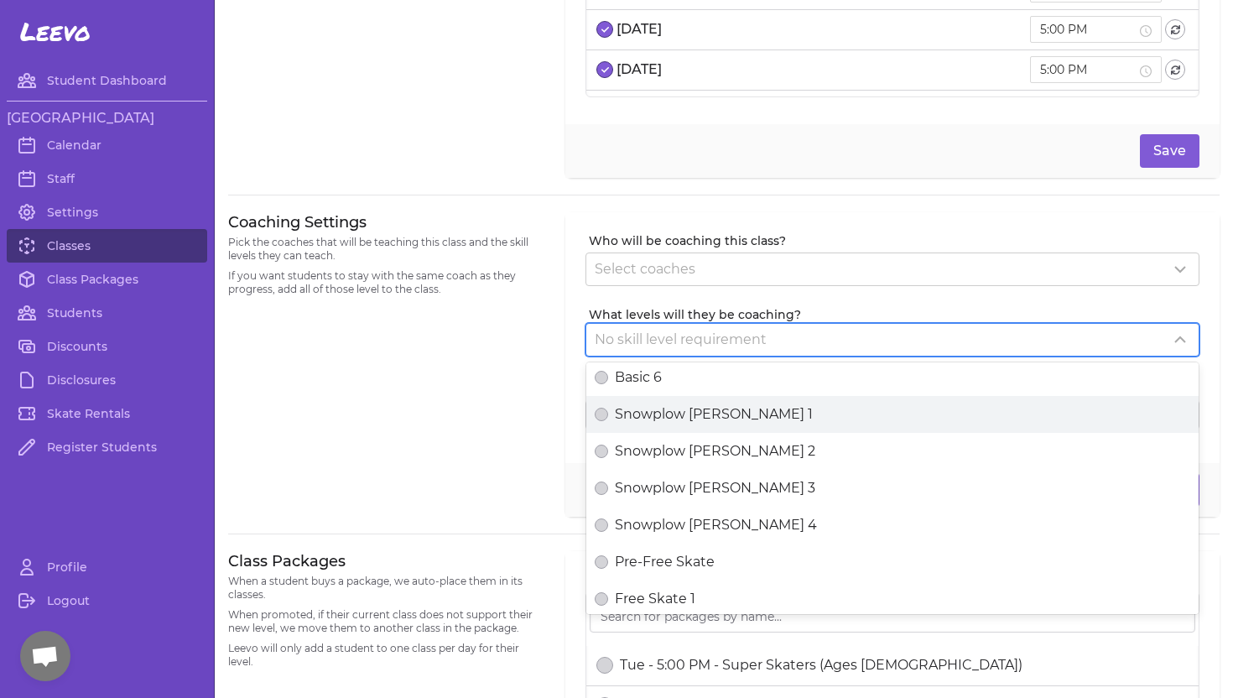
click at [911, 408] on div "Snowplow [PERSON_NAME] 1" at bounding box center [892, 414] width 595 height 20
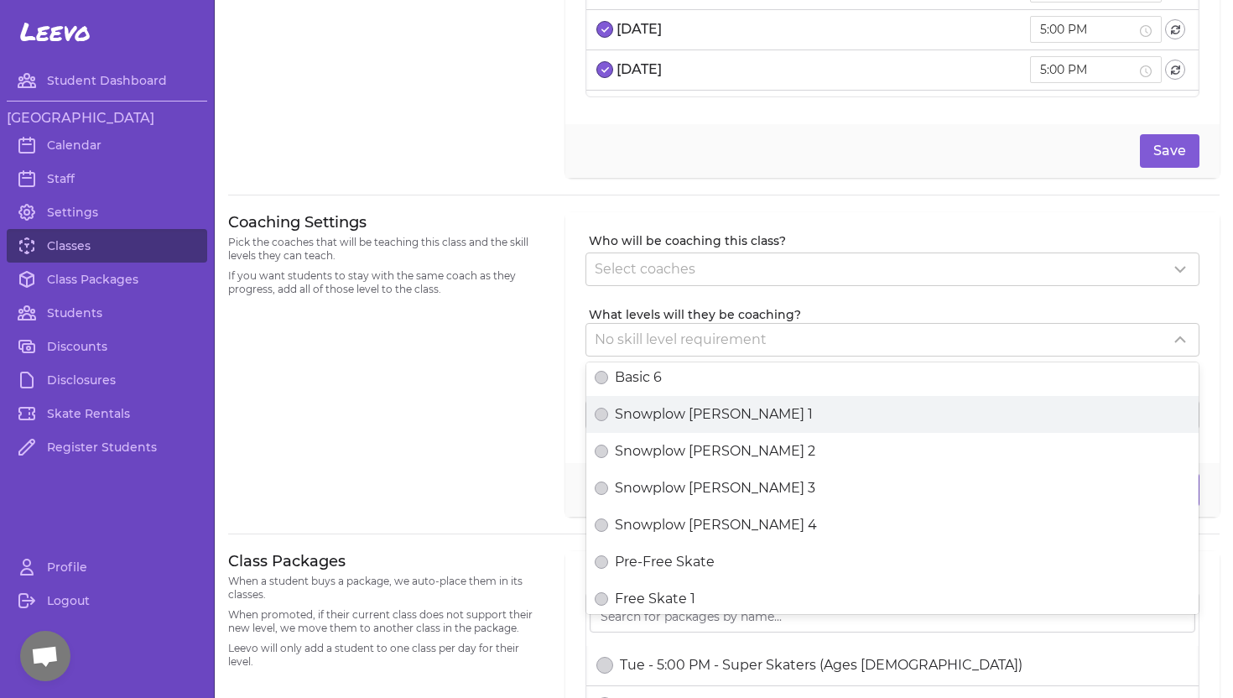
click at [608, 408] on button "Snowplow [PERSON_NAME] 1" at bounding box center [601, 414] width 13 height 13
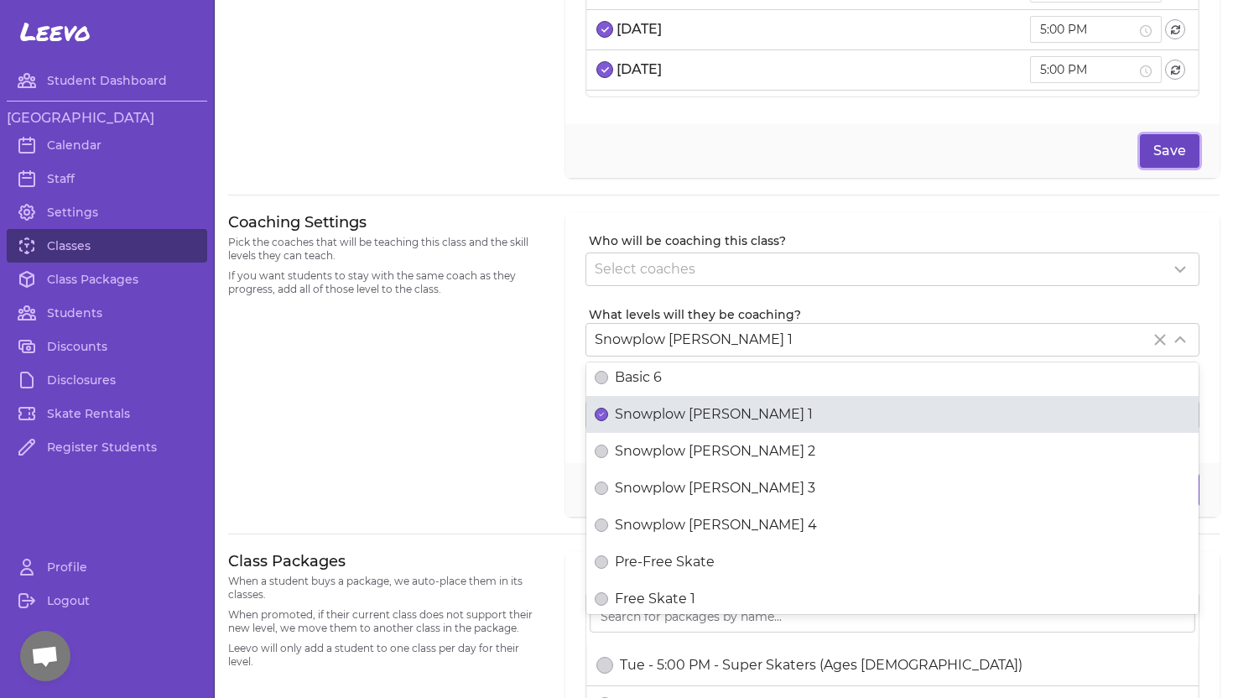
click at [1174, 150] on button "Save" at bounding box center [1170, 151] width 60 height 34
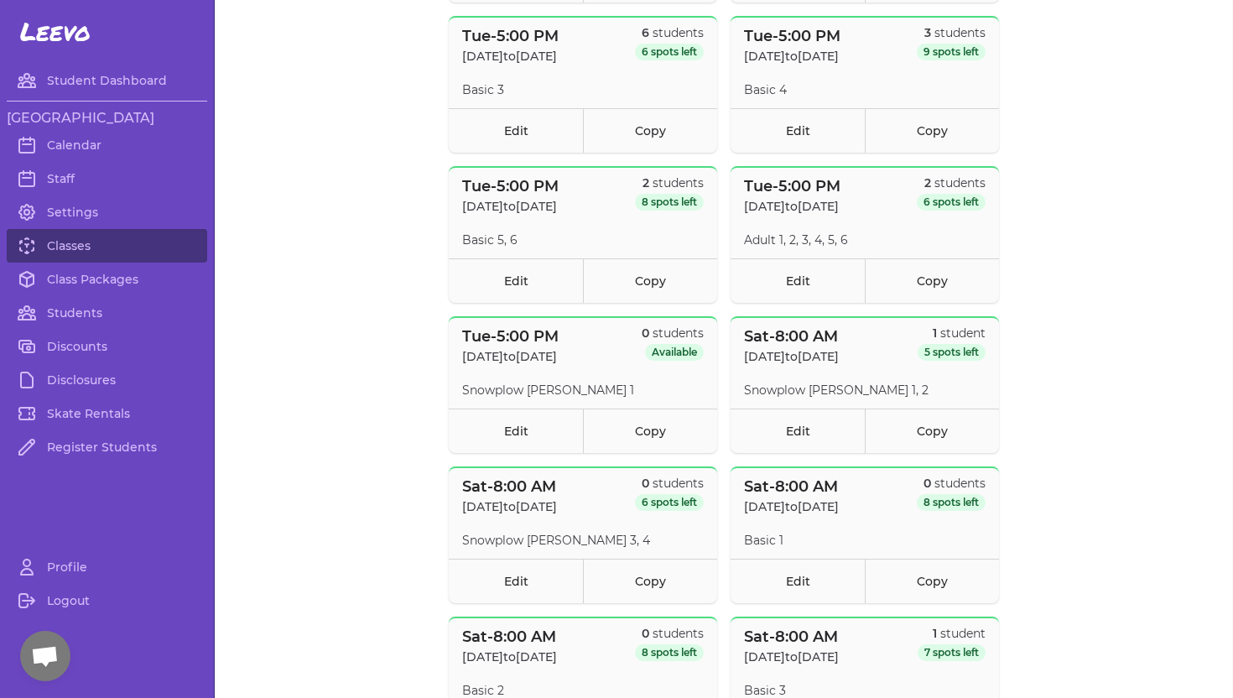
scroll to position [1930, 0]
click at [516, 429] on link "Edit" at bounding box center [516, 431] width 134 height 44
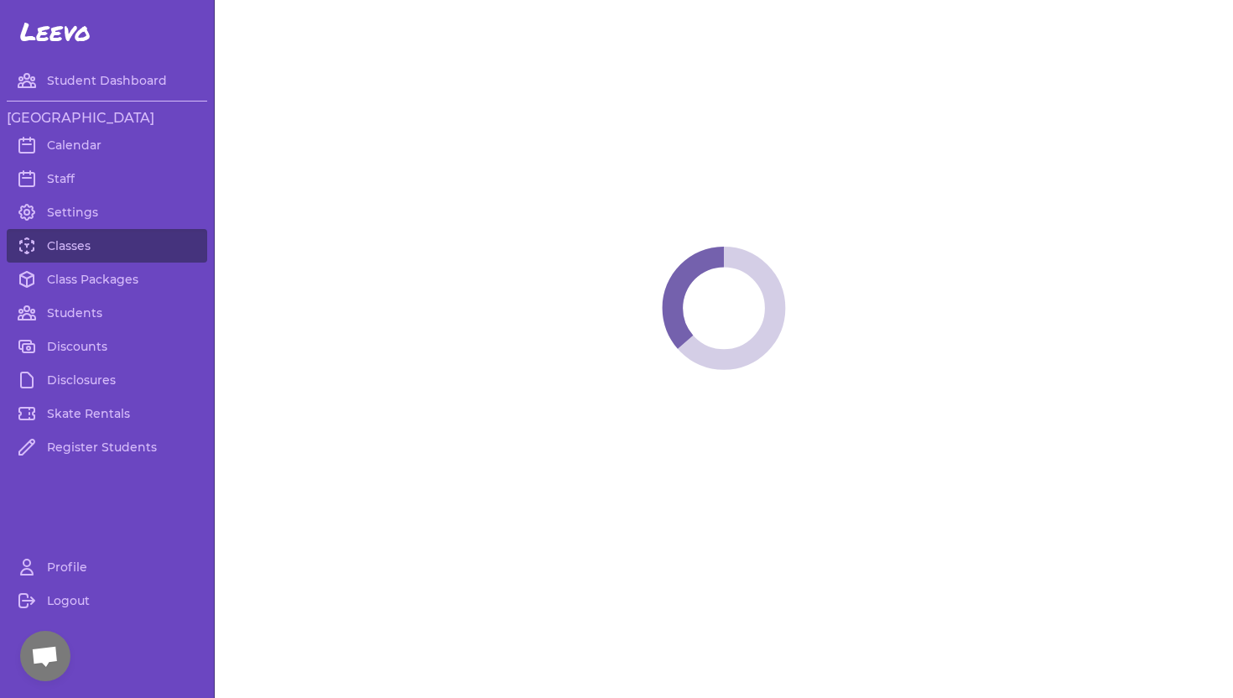
select select "2"
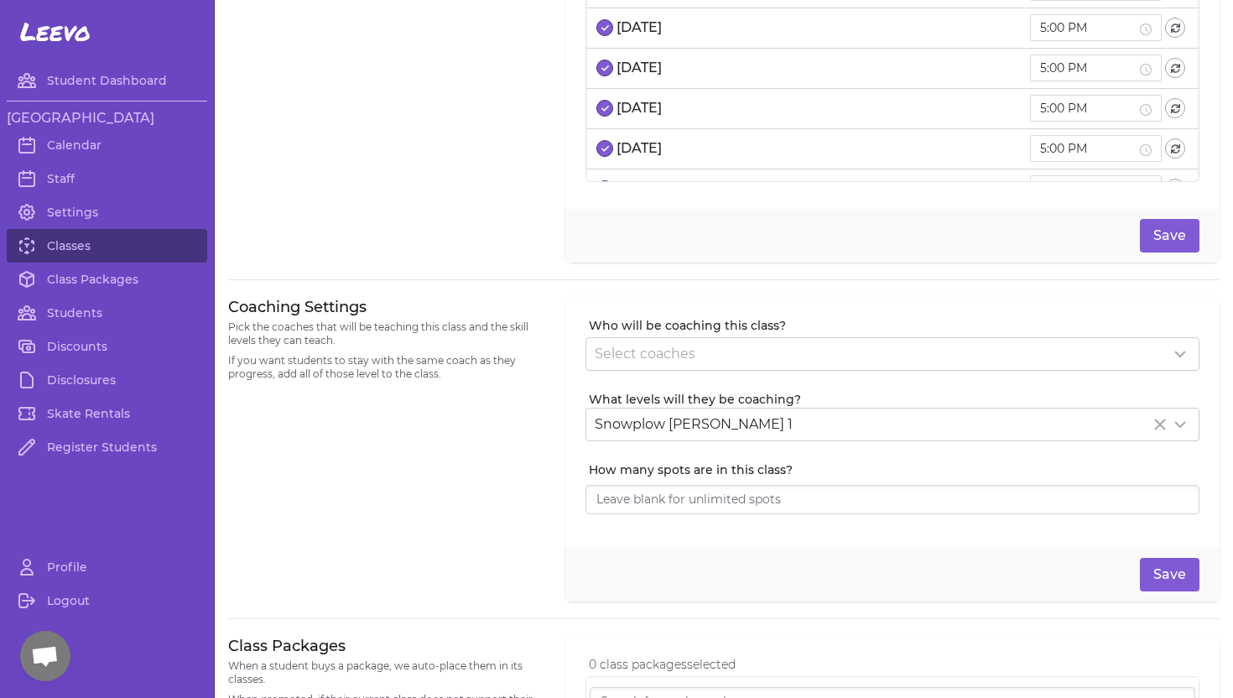
scroll to position [247, 0]
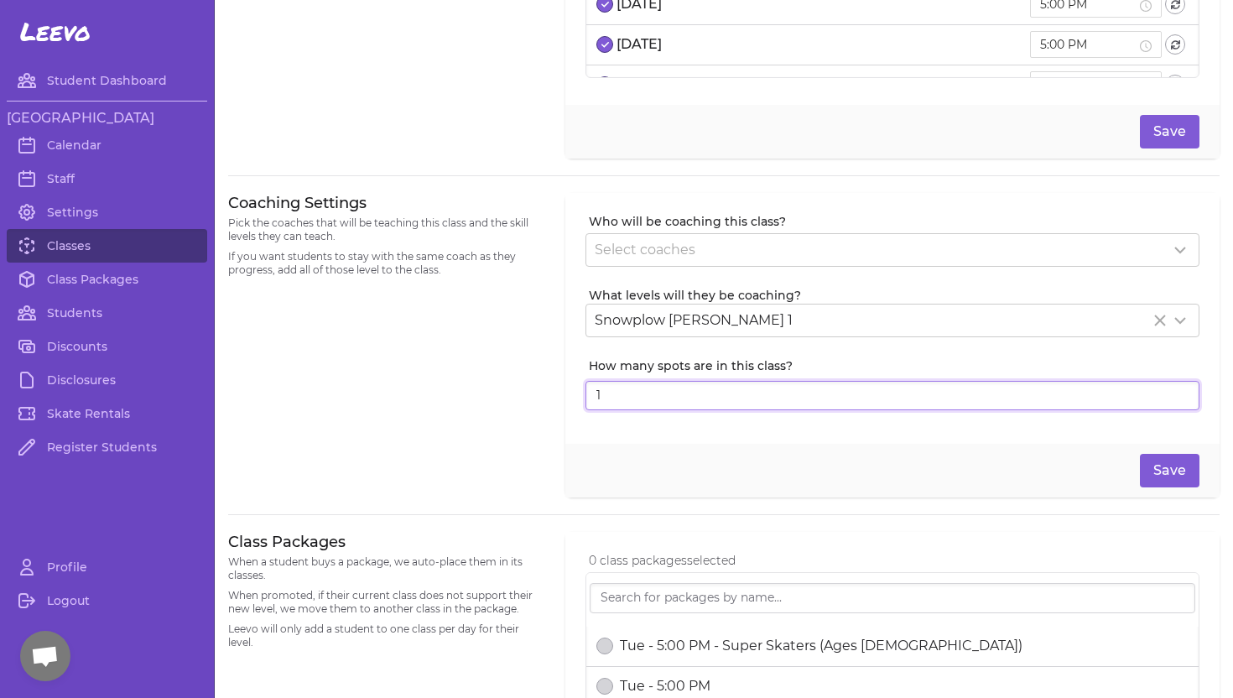
click at [1183, 393] on input "1" at bounding box center [892, 396] width 614 height 30
click at [1183, 393] on input "2" at bounding box center [892, 396] width 614 height 30
click at [1183, 393] on input "3" at bounding box center [892, 396] width 614 height 30
click at [1183, 393] on input "4" at bounding box center [892, 396] width 614 height 30
click at [1183, 393] on input "5" at bounding box center [892, 396] width 614 height 30
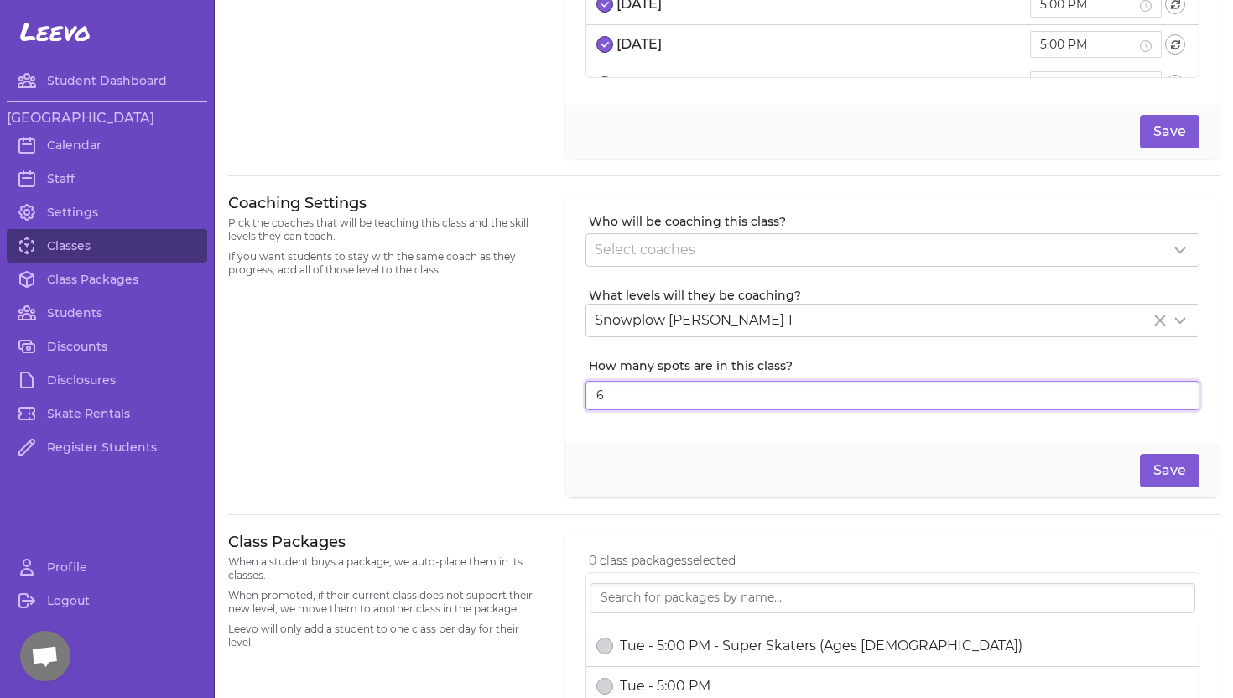
click at [1183, 393] on input "6" at bounding box center [892, 396] width 614 height 30
click at [1183, 393] on input "7" at bounding box center [892, 396] width 614 height 30
click at [1183, 393] on input "8" at bounding box center [892, 396] width 614 height 30
click at [1183, 393] on input "9" at bounding box center [892, 396] width 614 height 30
type input "10"
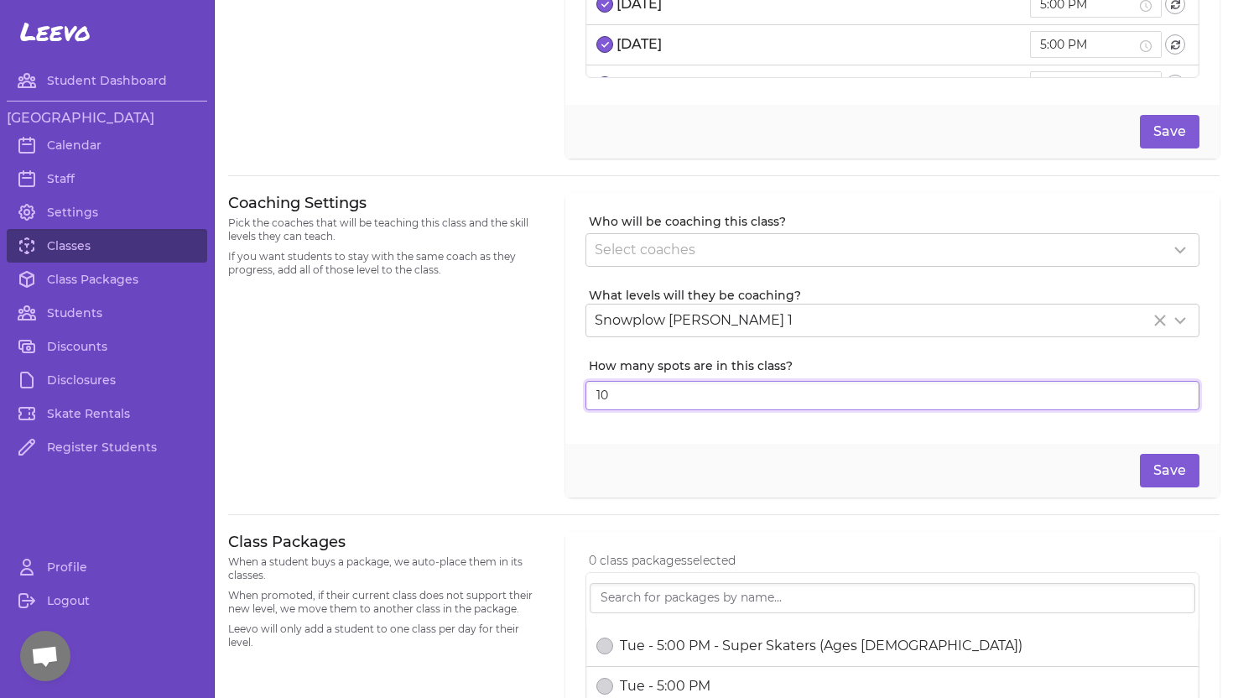
click at [1183, 393] on input "10" at bounding box center [892, 396] width 614 height 30
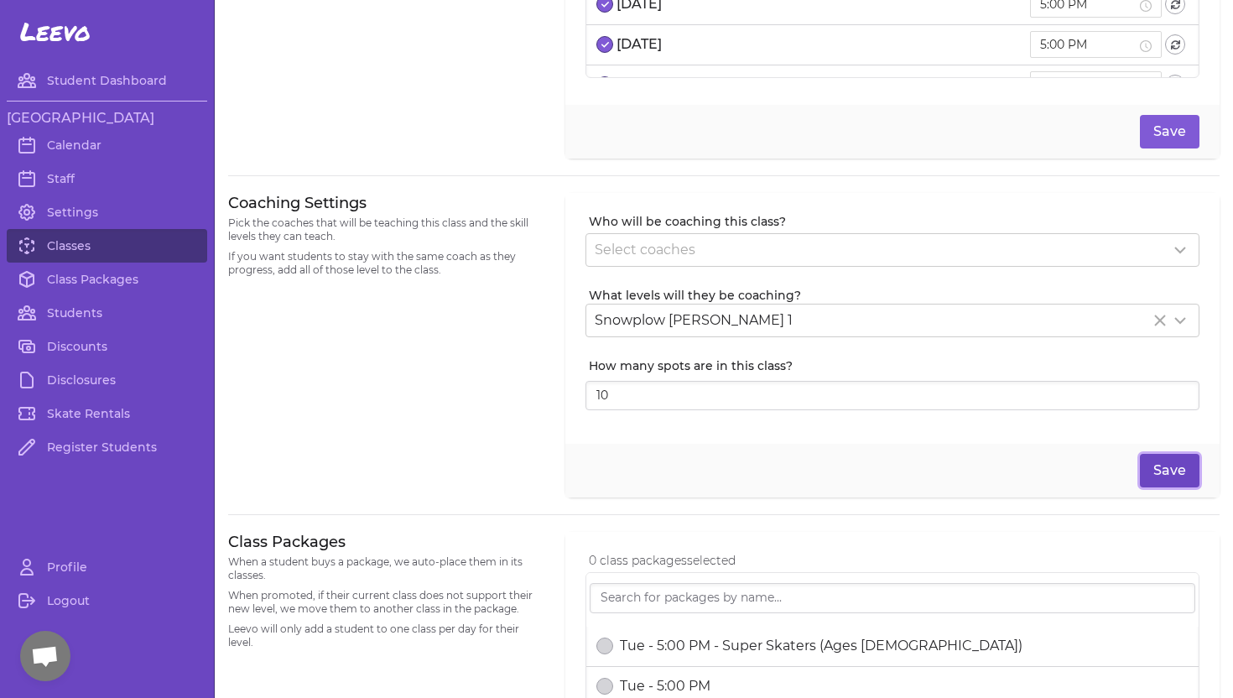
click at [1182, 470] on button "Save" at bounding box center [1170, 471] width 60 height 34
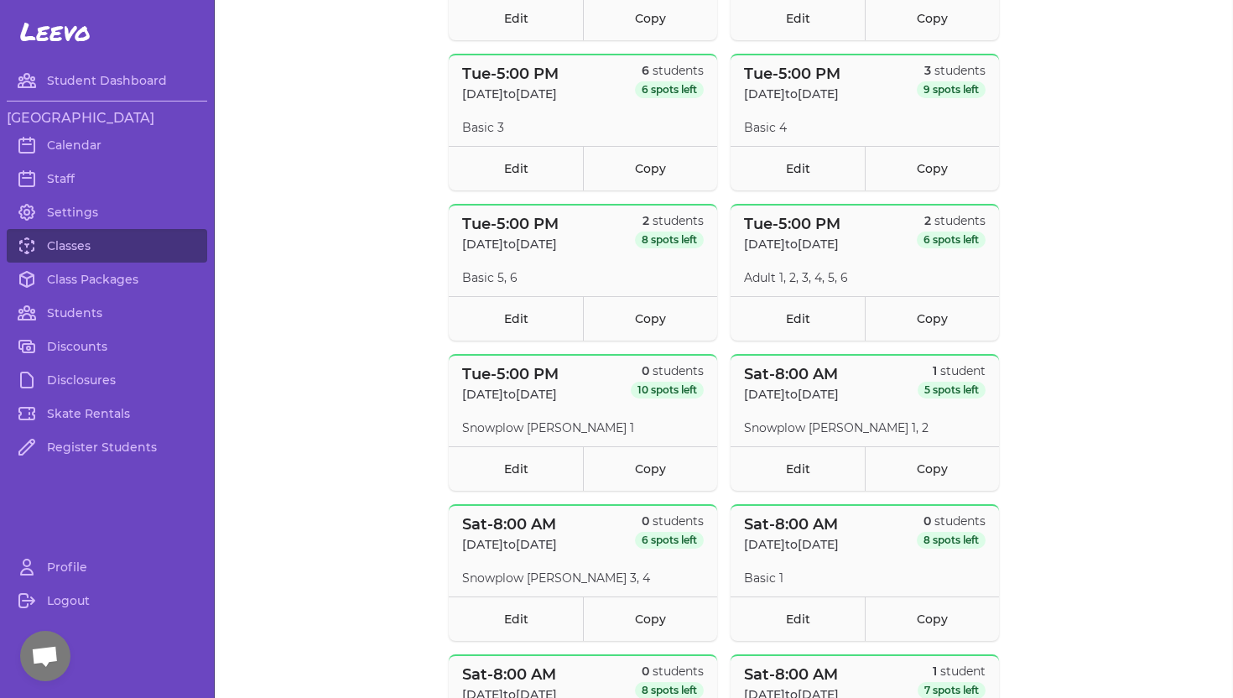
scroll to position [1903, 0]
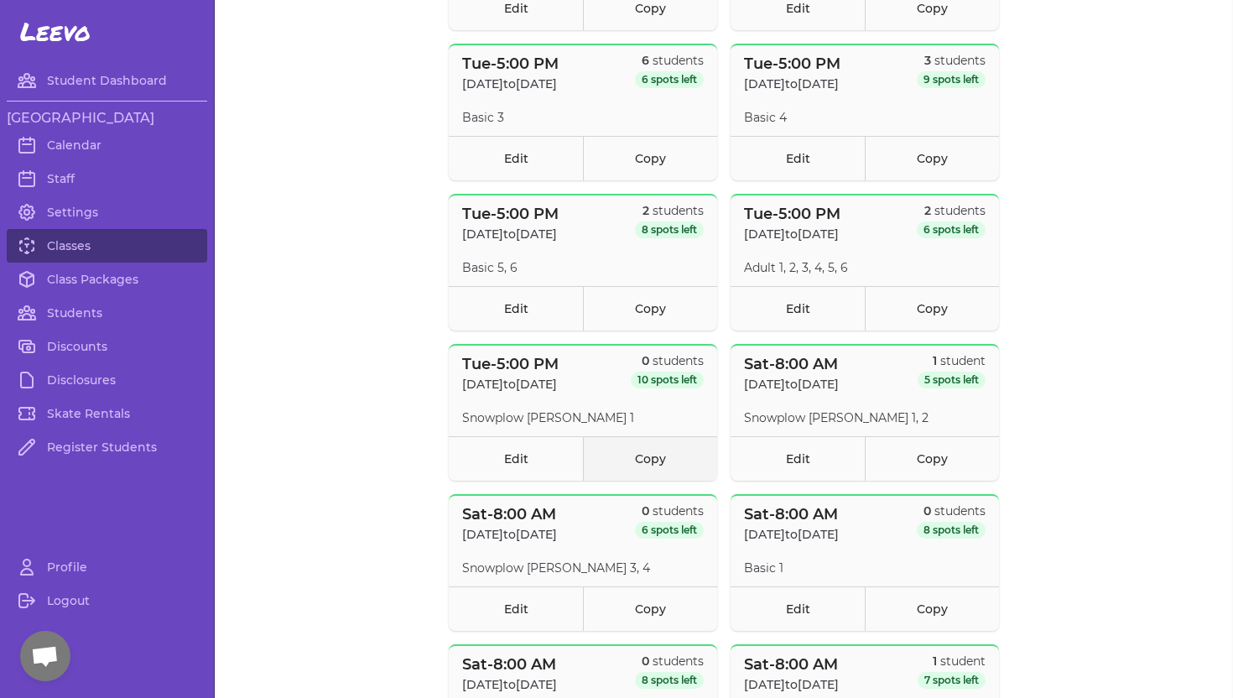
click at [657, 462] on link "Copy" at bounding box center [650, 458] width 134 height 44
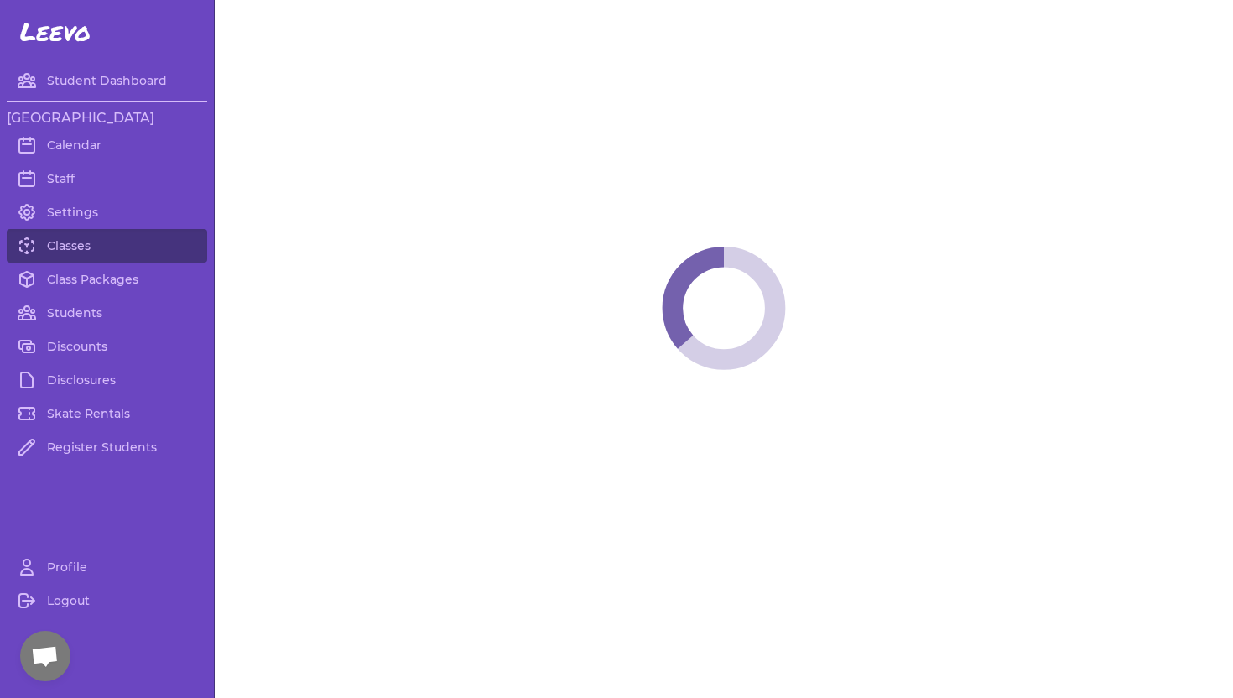
select select "2"
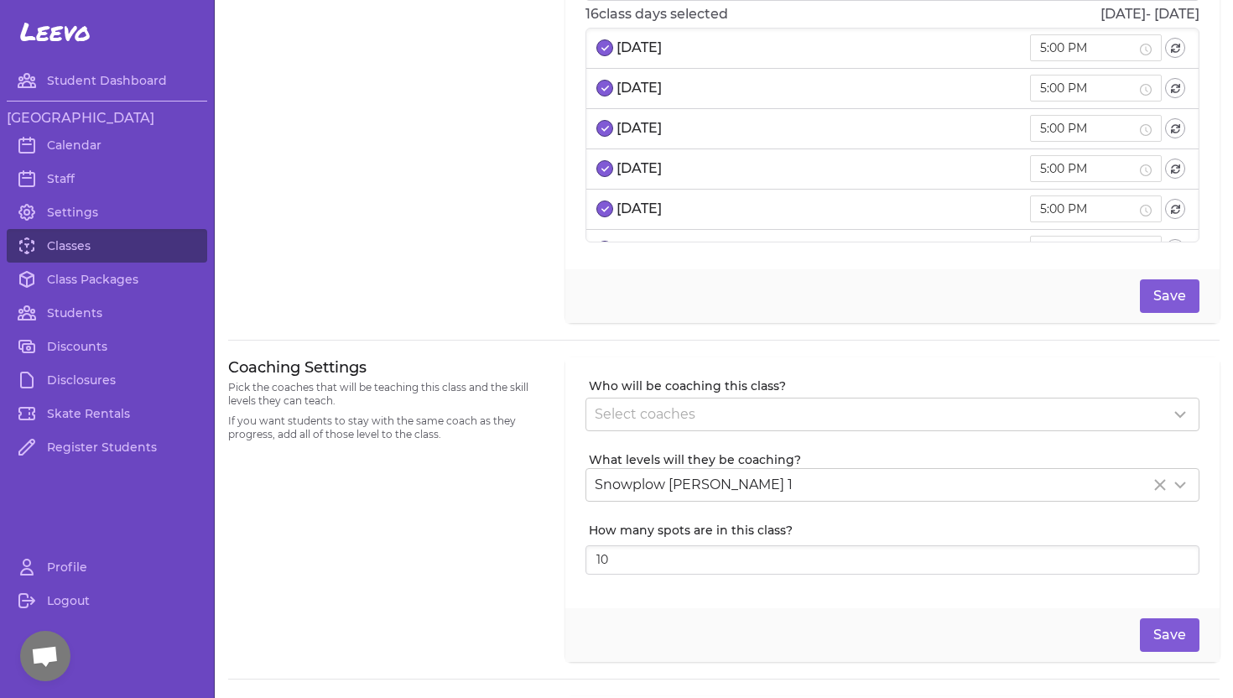
scroll to position [242, 0]
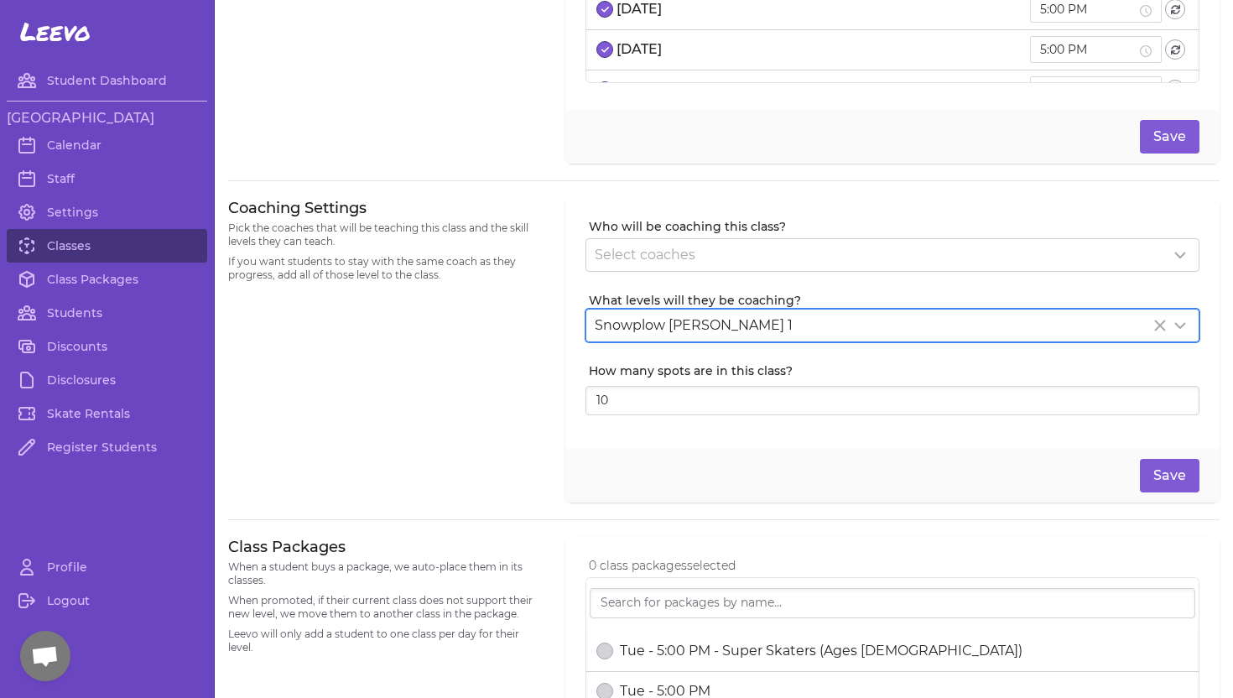
click at [1156, 325] on icon "Clear Selected" at bounding box center [1160, 325] width 20 height 20
click at [1178, 325] on icon at bounding box center [1180, 325] width 10 height 5
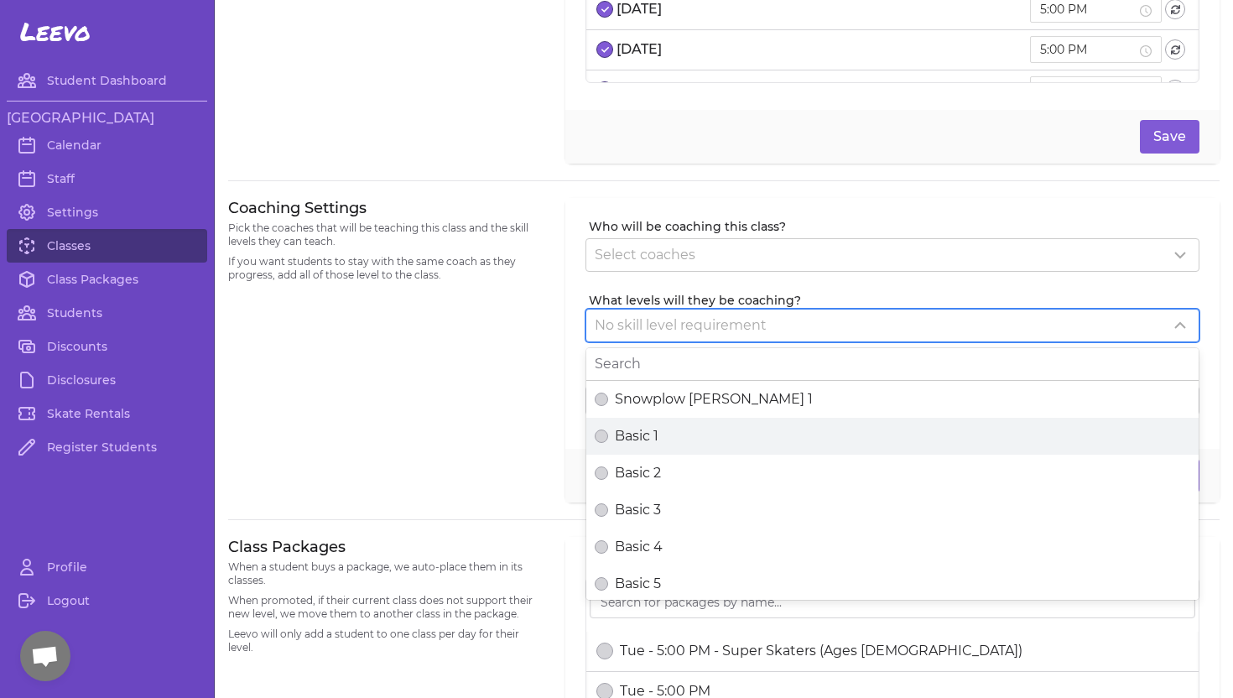
click at [1089, 431] on div "Basic 1" at bounding box center [892, 436] width 595 height 20
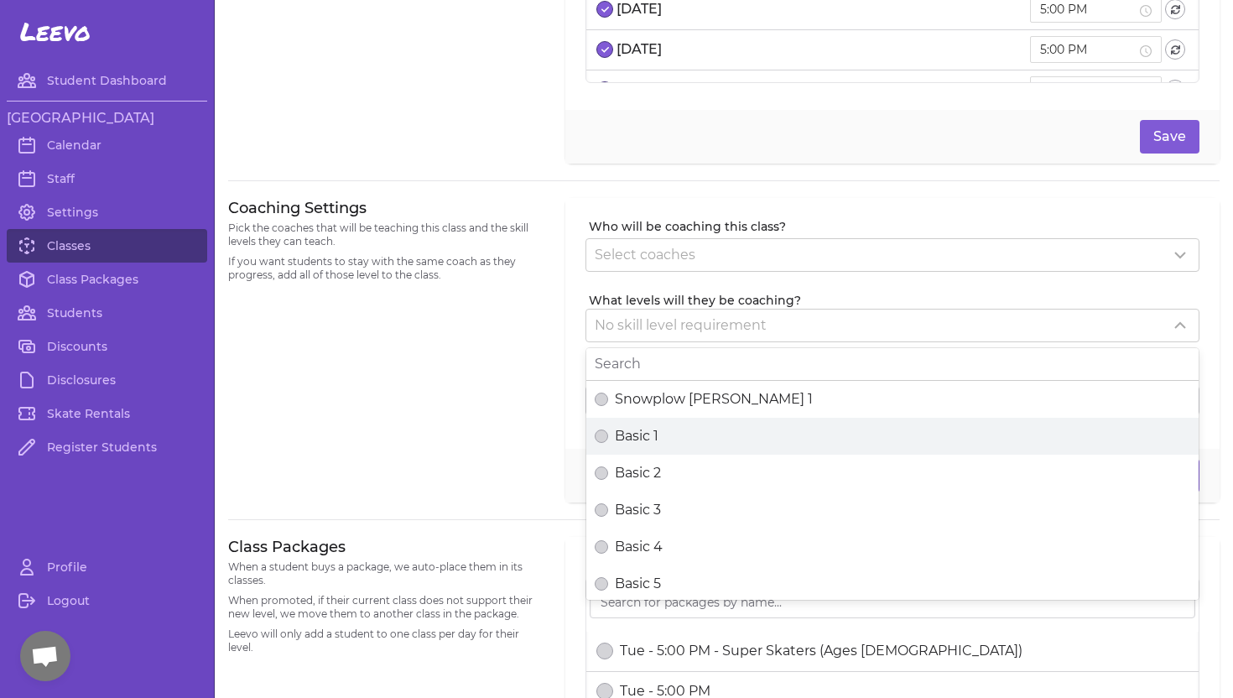
click at [608, 431] on button "Basic 1" at bounding box center [601, 435] width 13 height 13
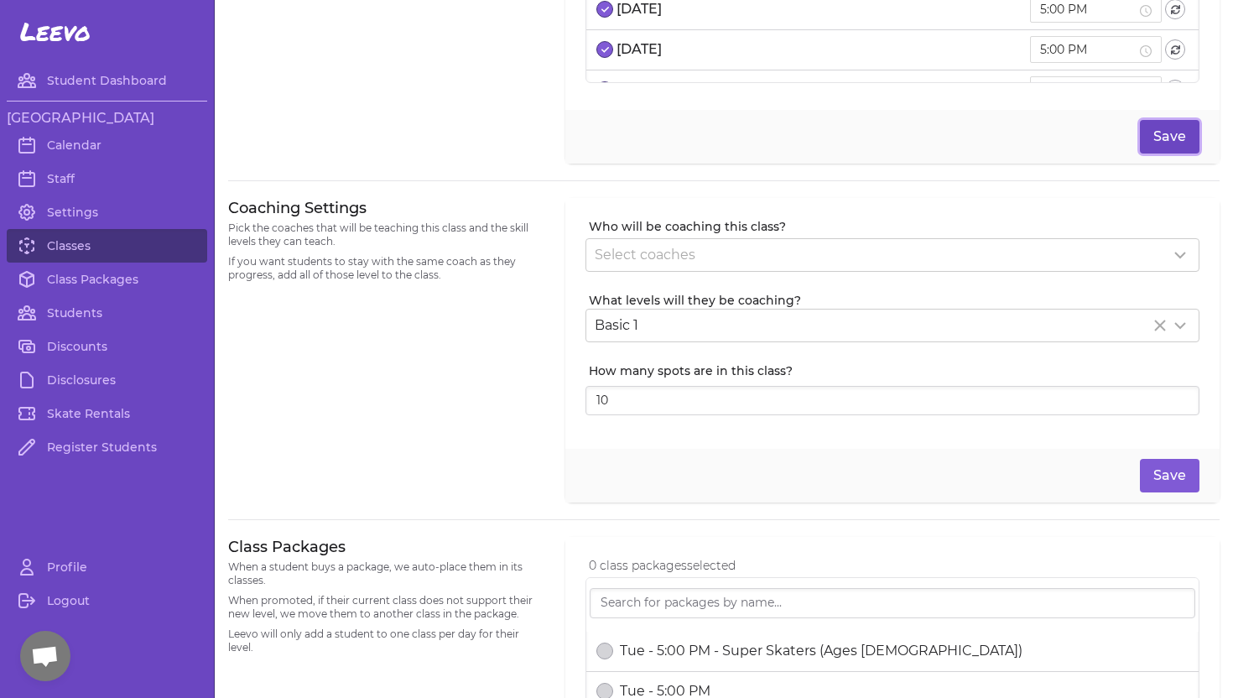
click at [1164, 124] on button "Save" at bounding box center [1170, 137] width 60 height 34
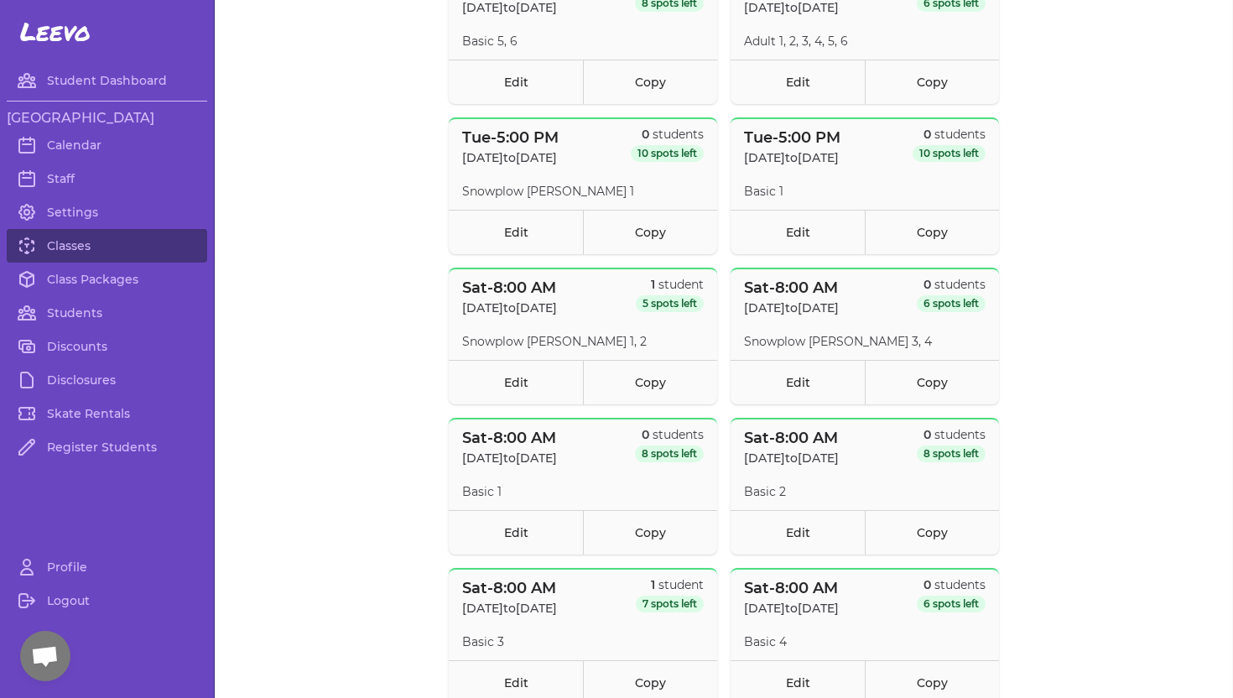
scroll to position [2115, 0]
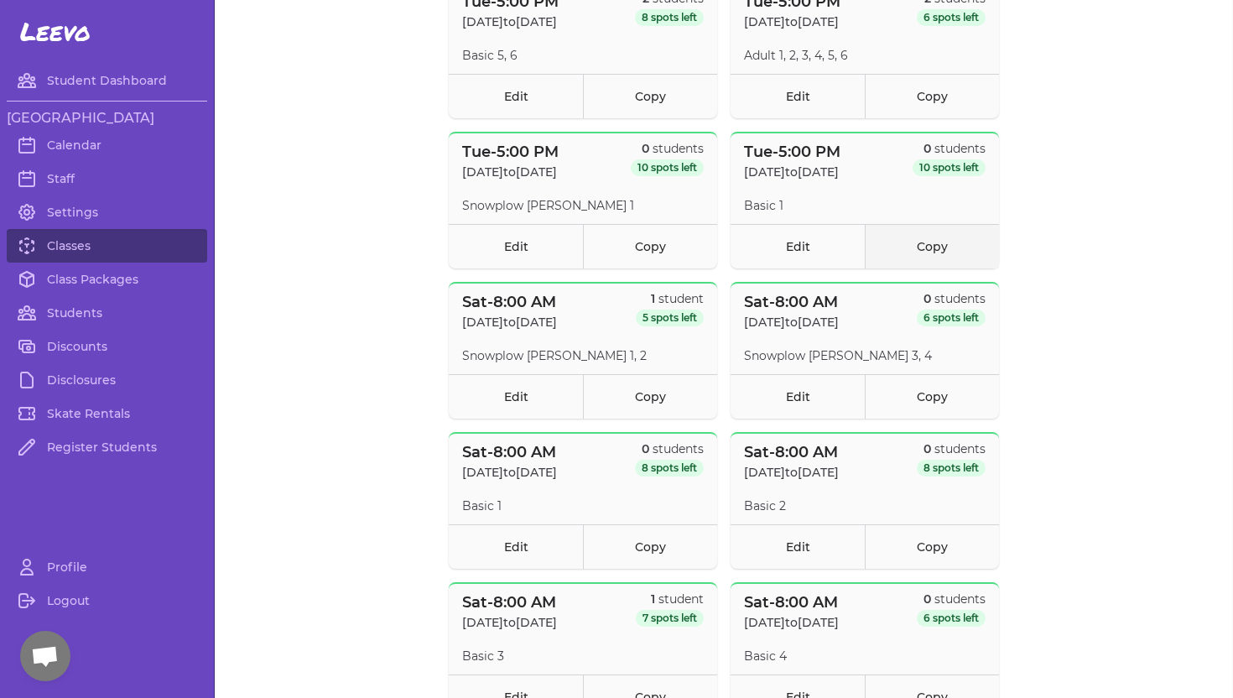
click at [935, 247] on link "Copy" at bounding box center [932, 246] width 134 height 44
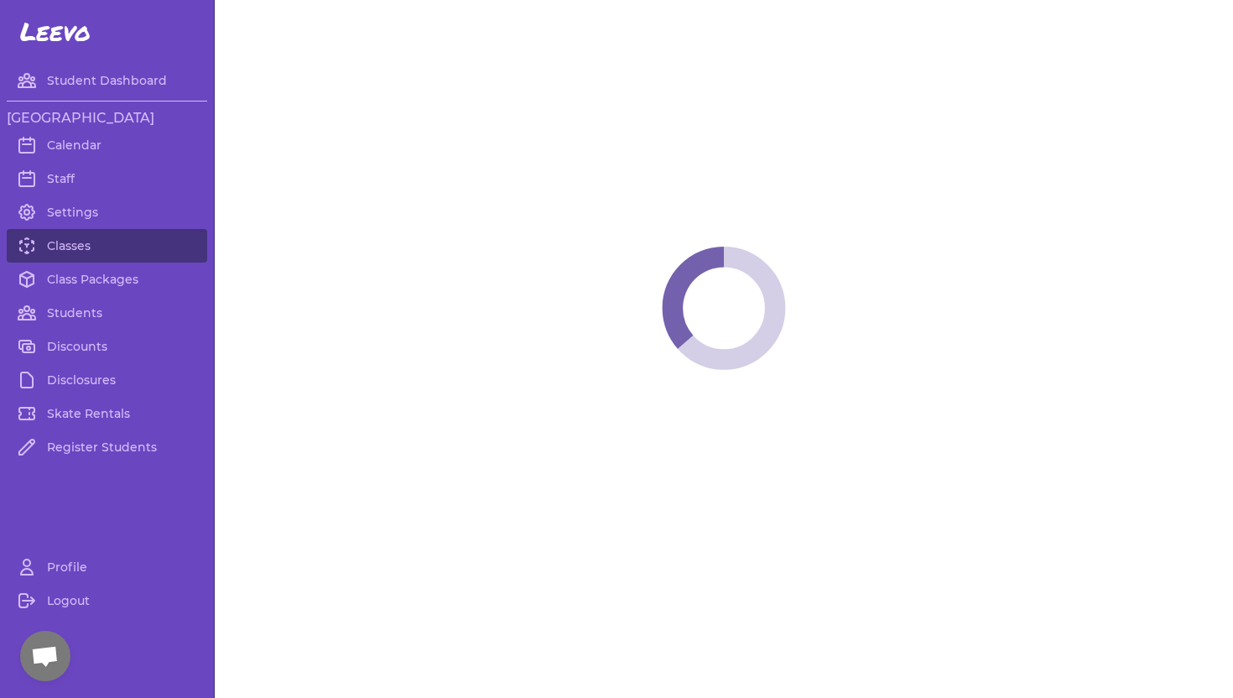
select select "2"
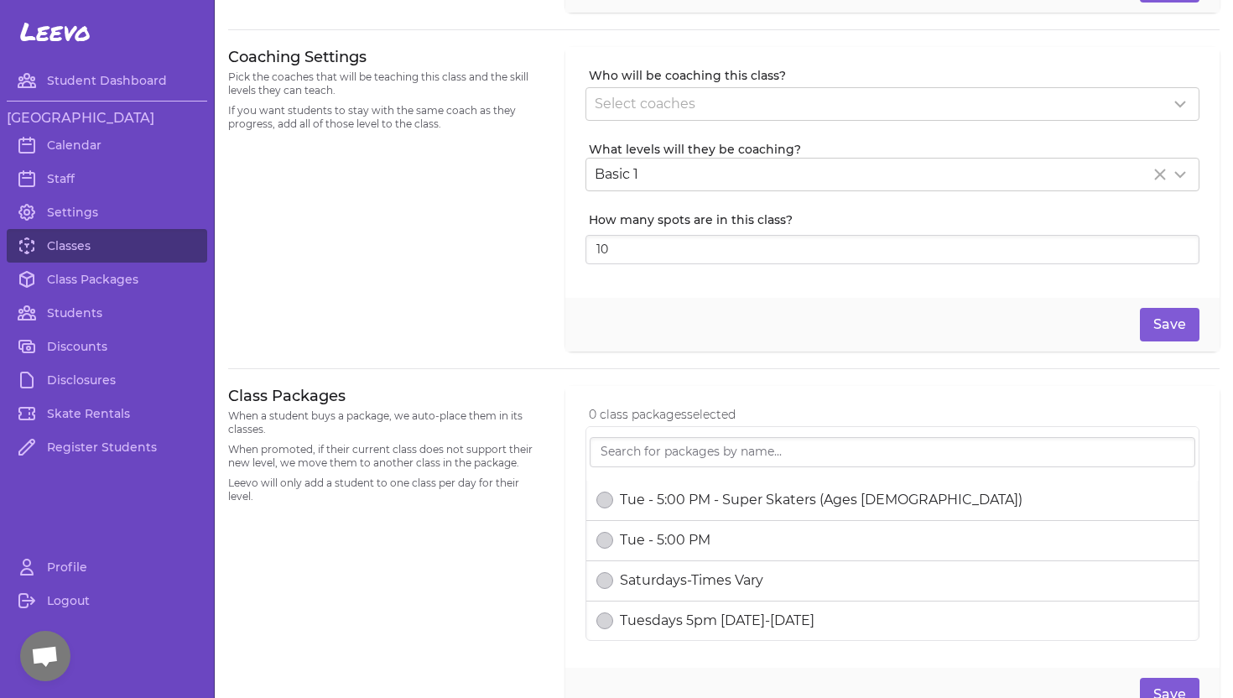
scroll to position [366, 0]
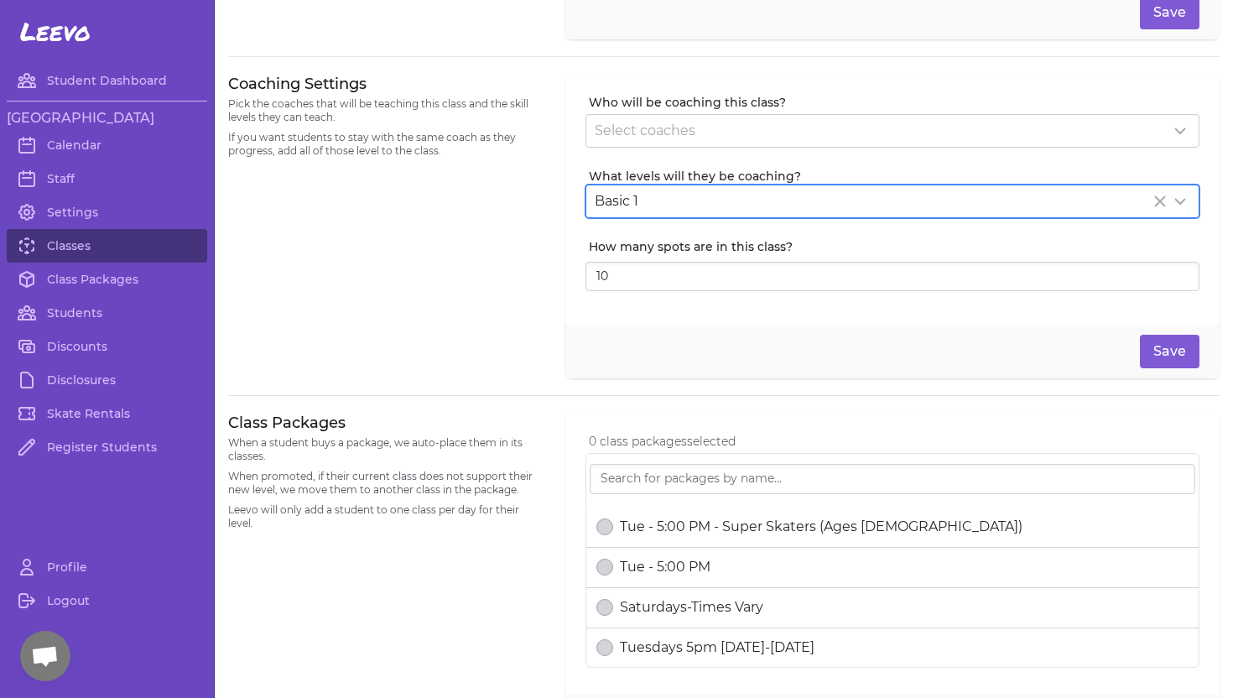
click at [1156, 198] on icon "Clear Selected" at bounding box center [1160, 201] width 20 height 20
click at [1174, 198] on icon at bounding box center [1180, 201] width 20 height 20
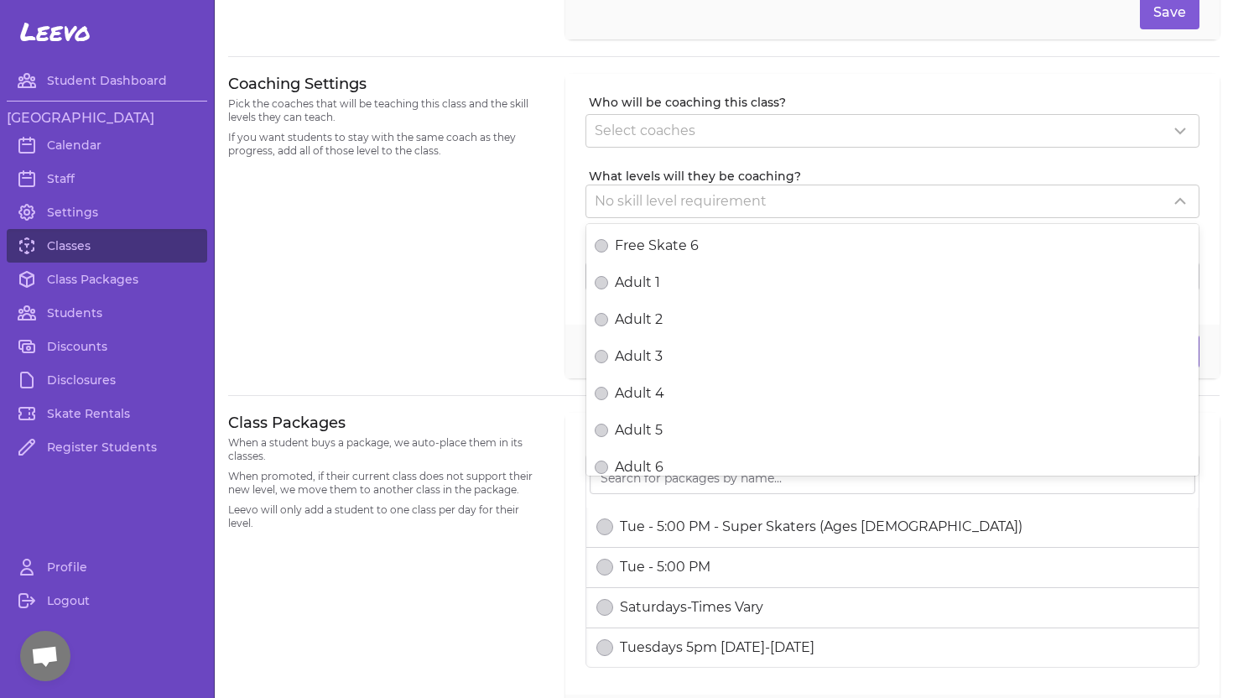
scroll to position [622, 0]
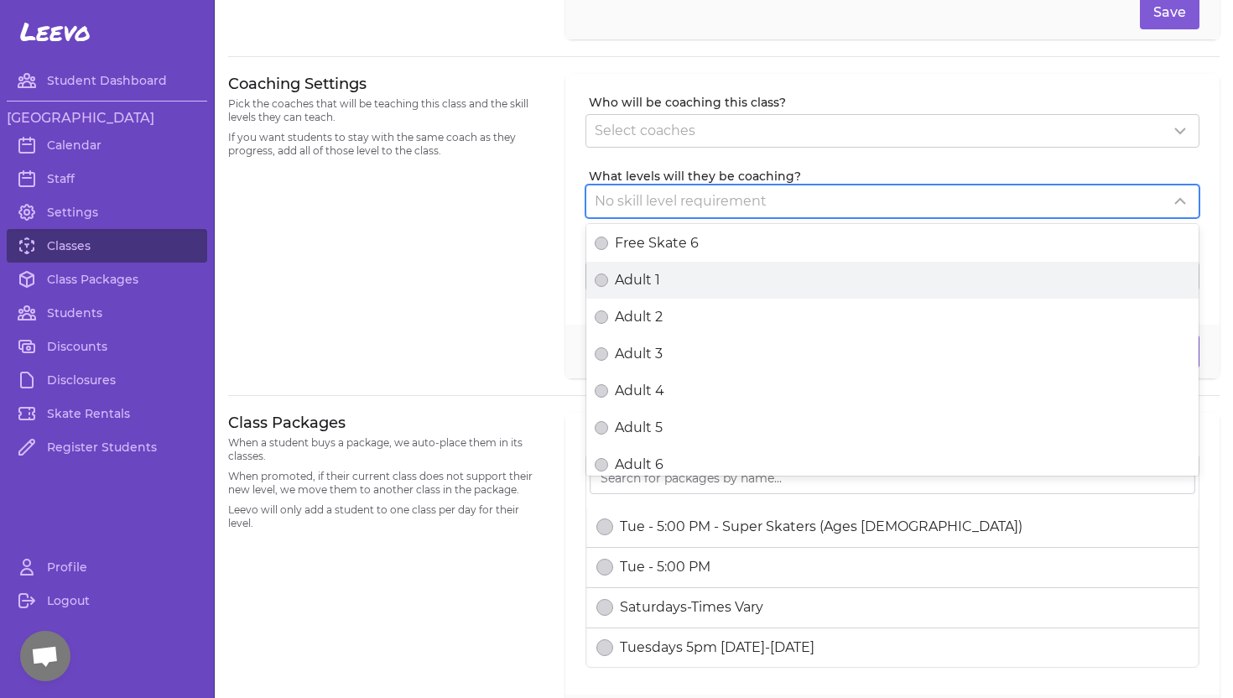
click at [779, 280] on div "Adult 1" at bounding box center [892, 280] width 595 height 20
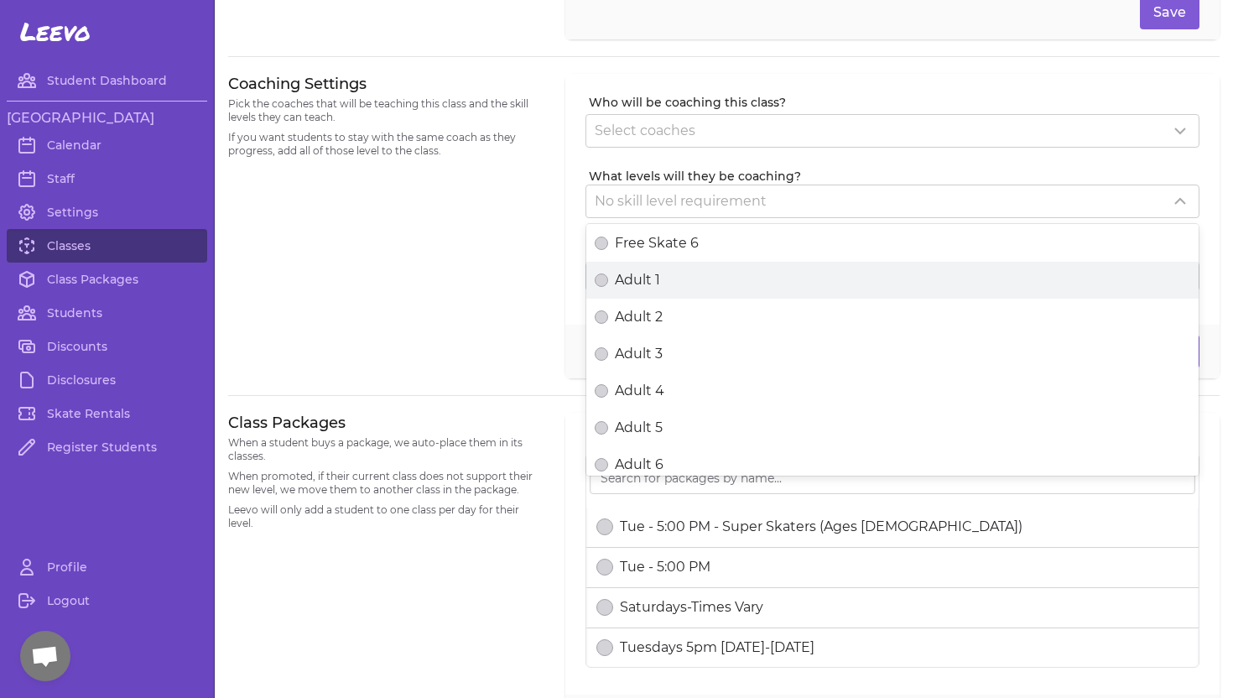
click at [608, 280] on button "Adult 1" at bounding box center [601, 279] width 13 height 13
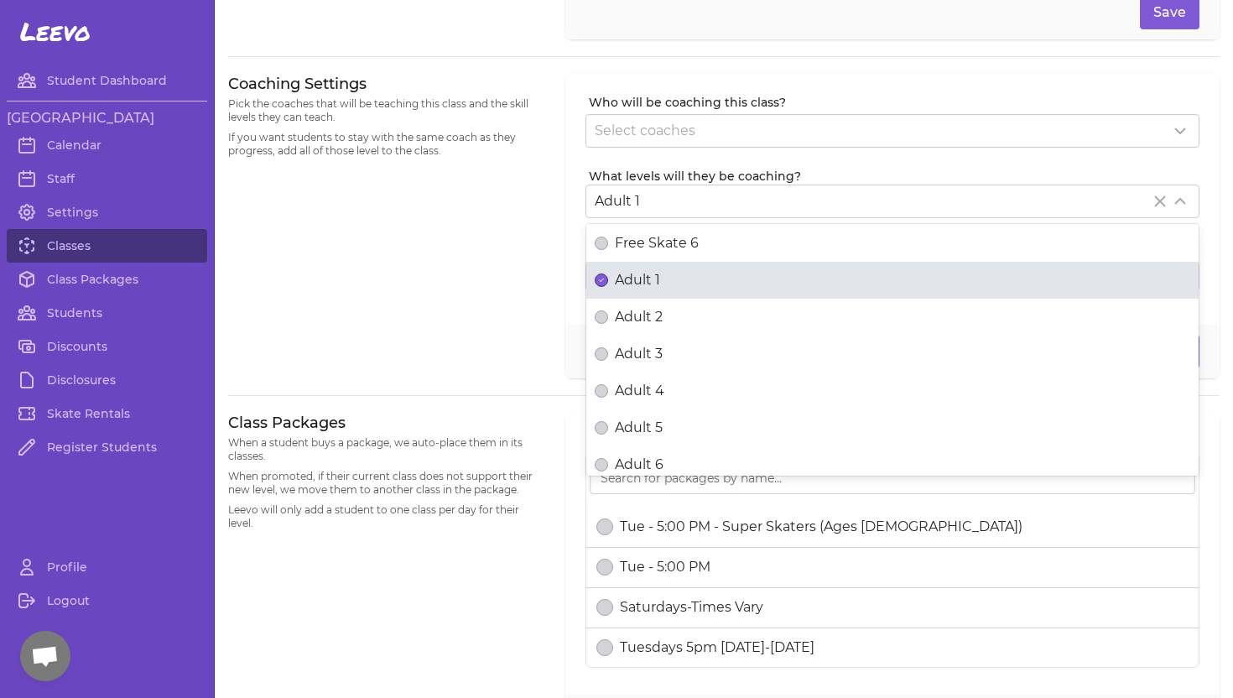
click at [1161, 64] on div at bounding box center [723, 56] width 991 height 34
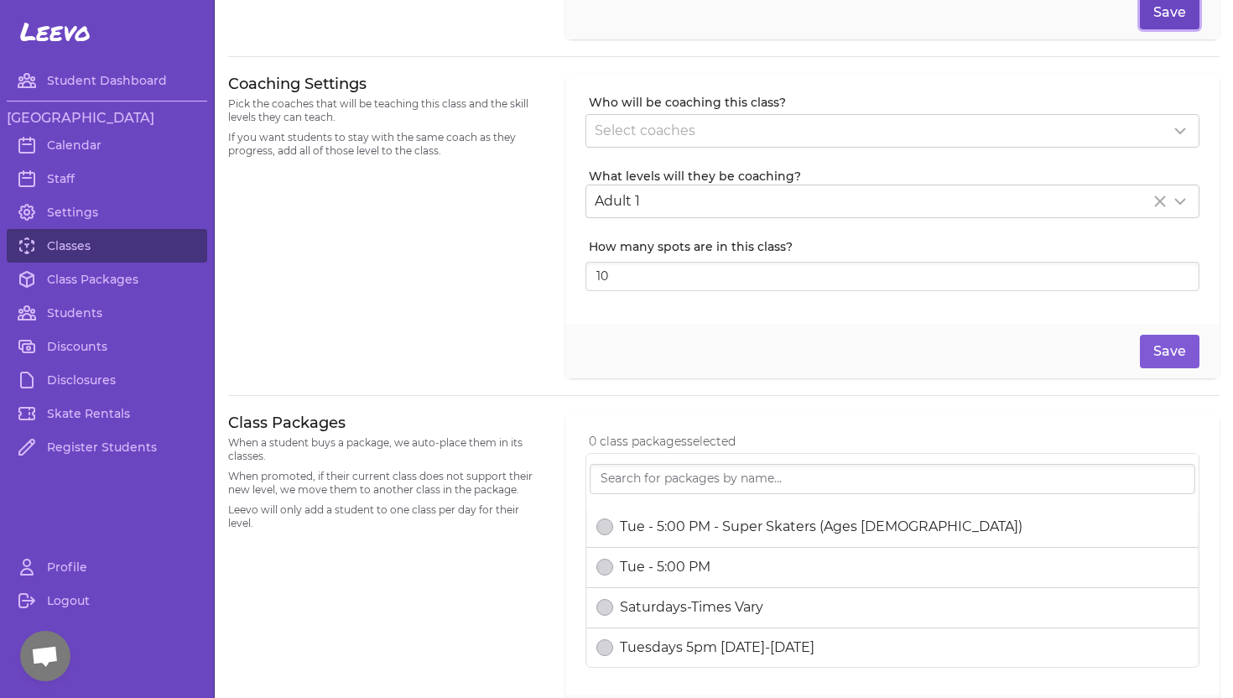
click at [1169, 9] on button "Save" at bounding box center [1170, 13] width 60 height 34
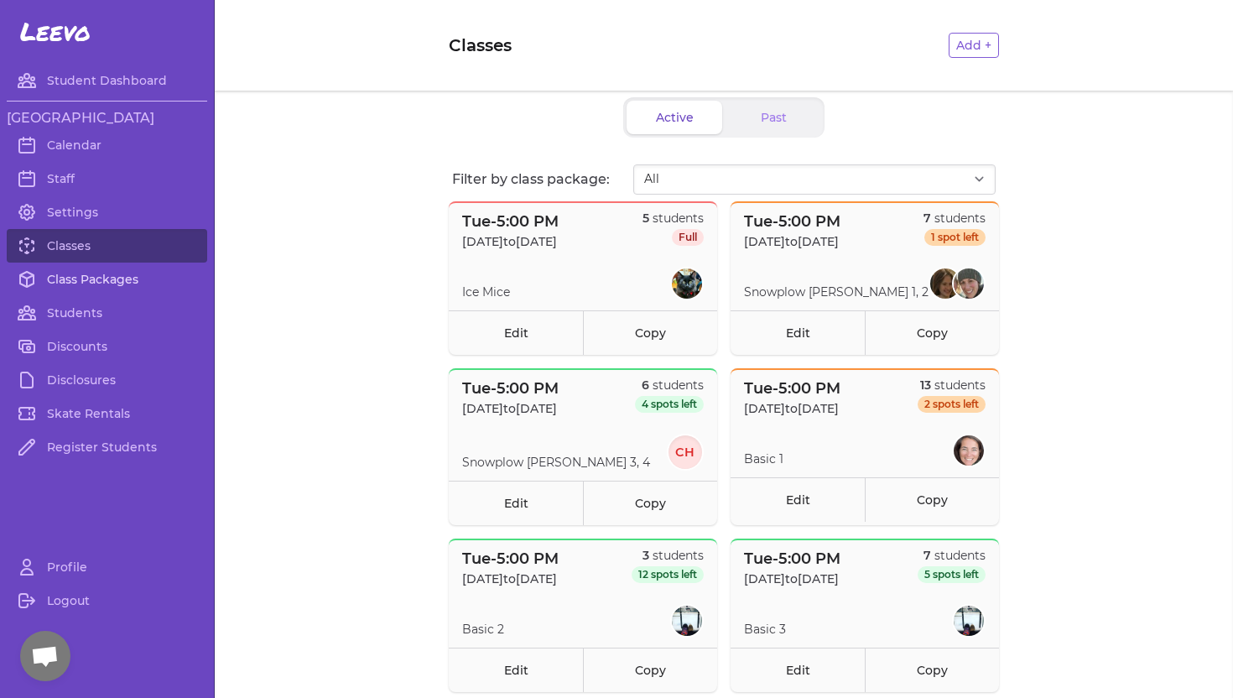
click at [112, 279] on link "Class Packages" at bounding box center [107, 279] width 200 height 34
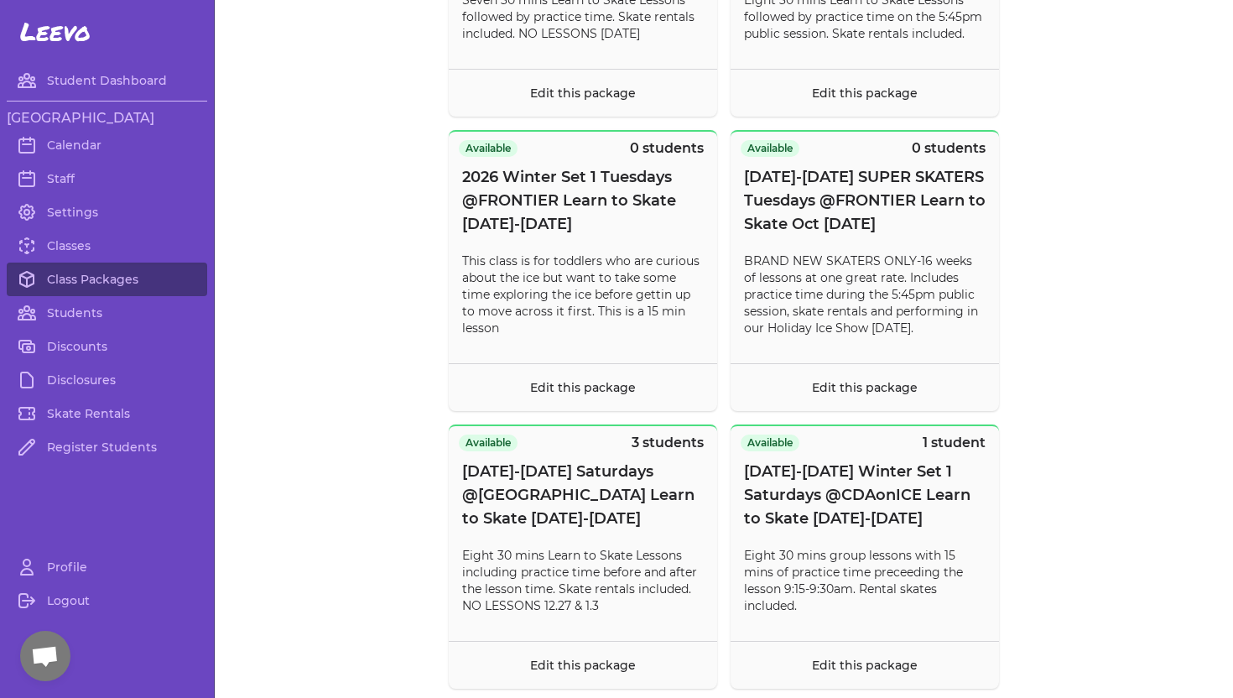
scroll to position [953, 0]
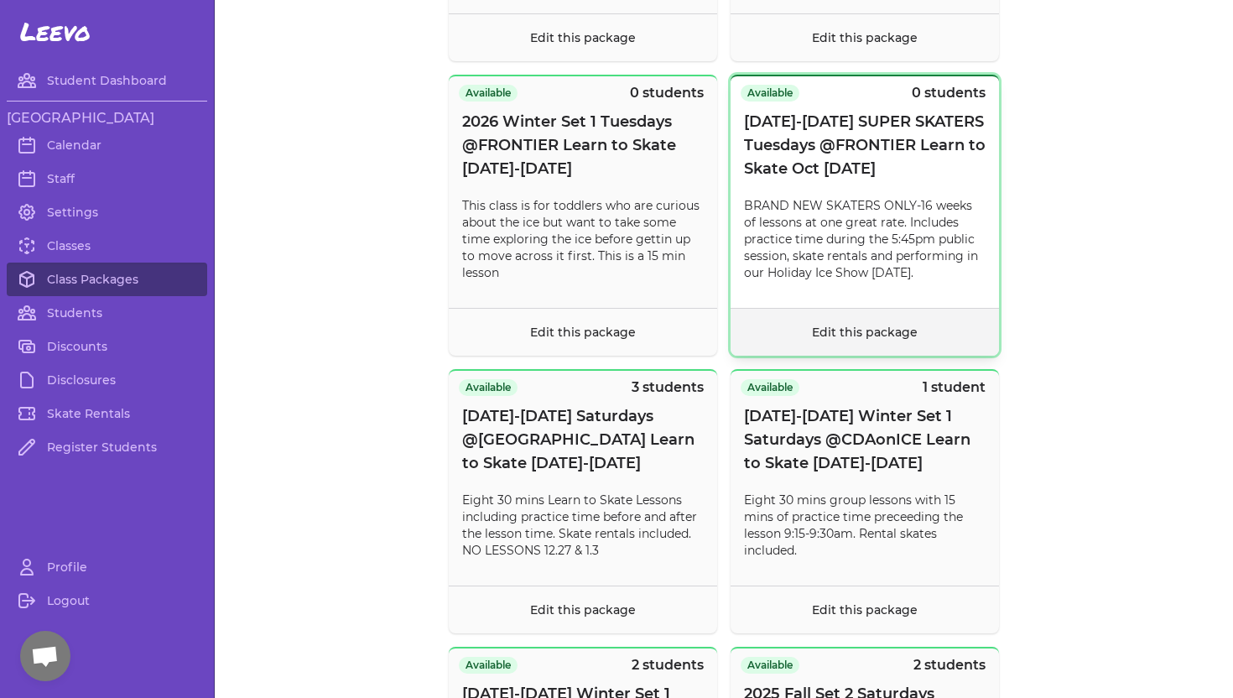
click at [827, 318] on footer "Edit this package" at bounding box center [864, 332] width 268 height 48
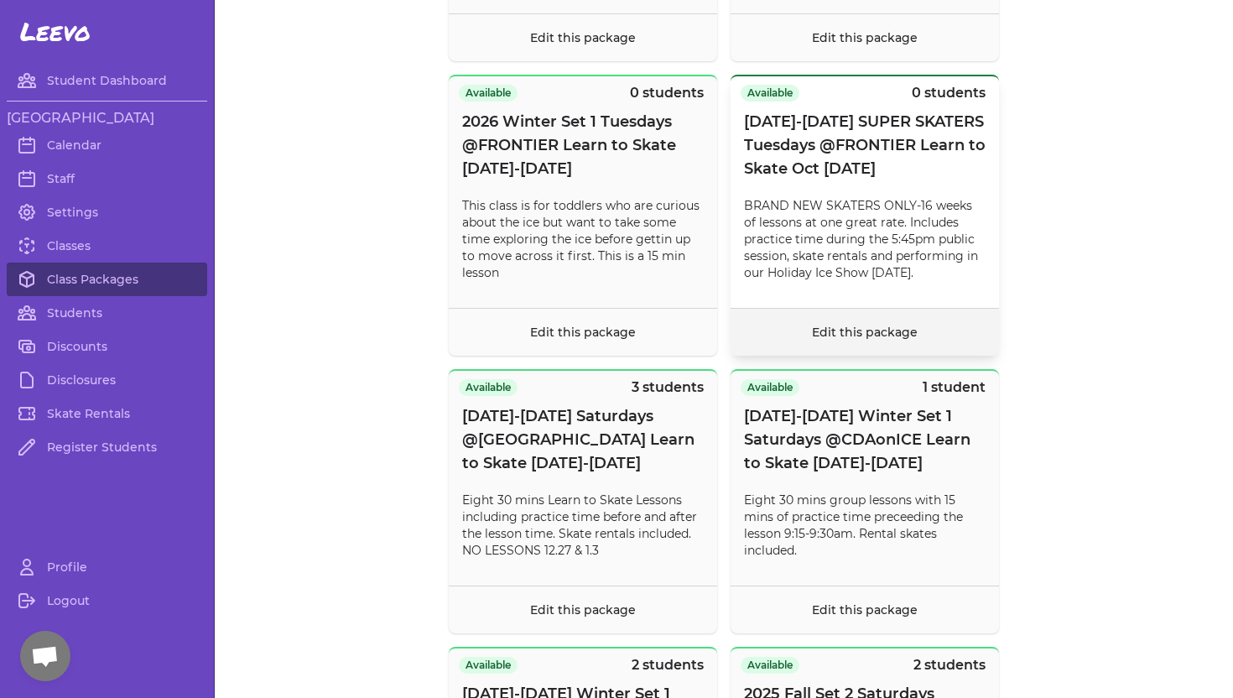
click at [819, 335] on link "Edit this package" at bounding box center [865, 332] width 106 height 15
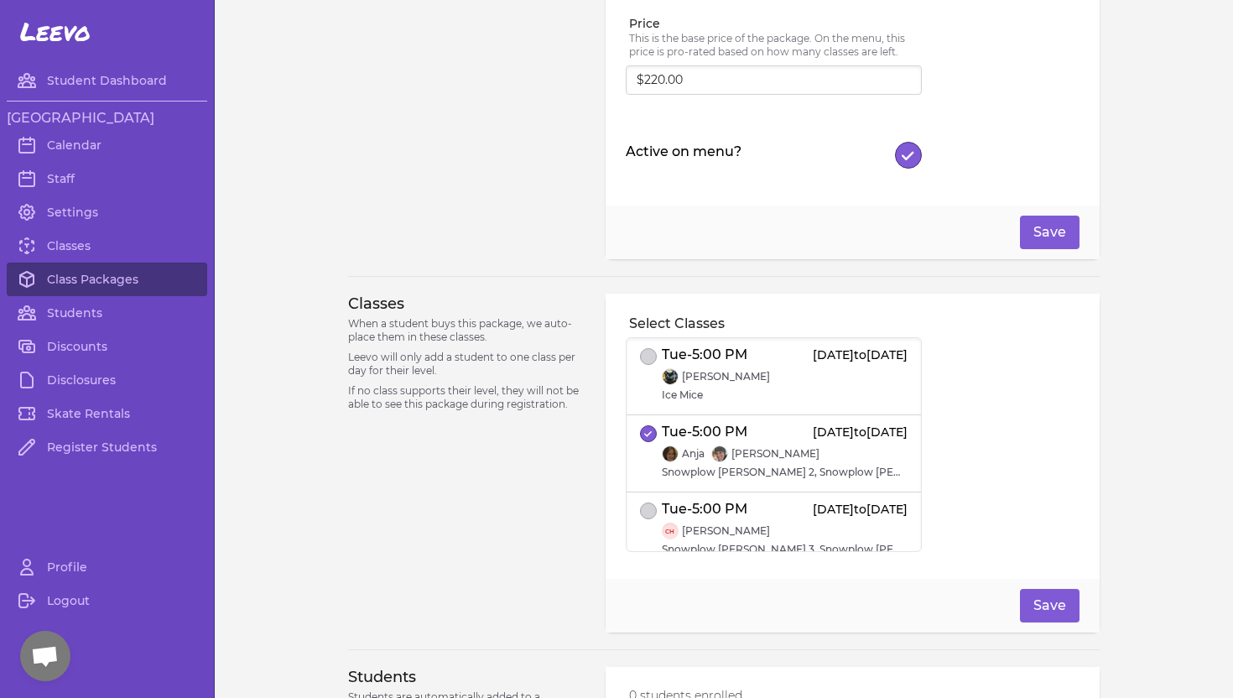
scroll to position [275, 0]
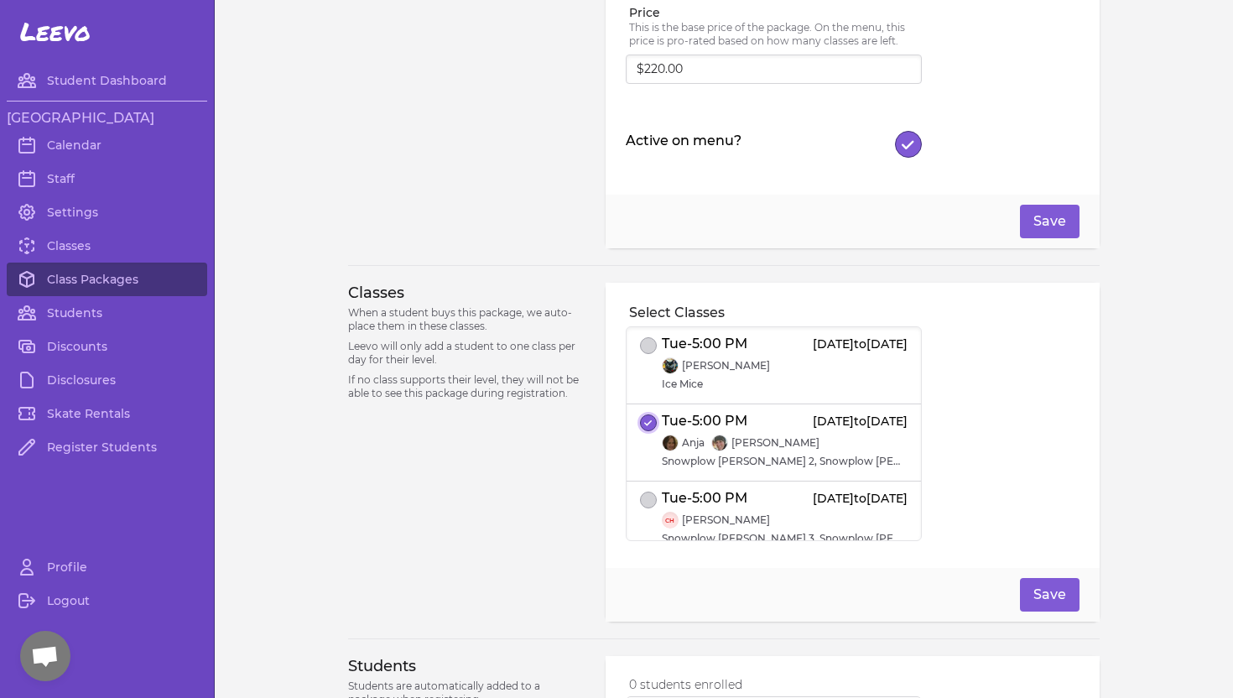
click at [647, 422] on line "select date" at bounding box center [649, 423] width 4 height 4
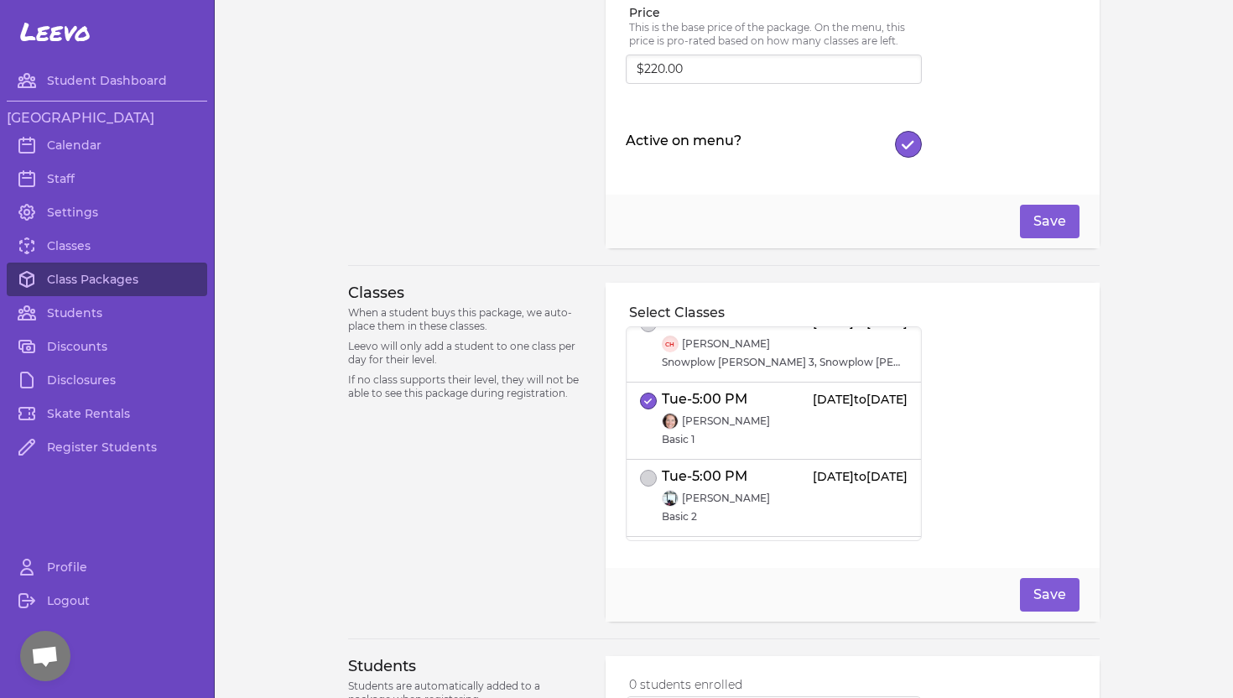
scroll to position [212, 0]
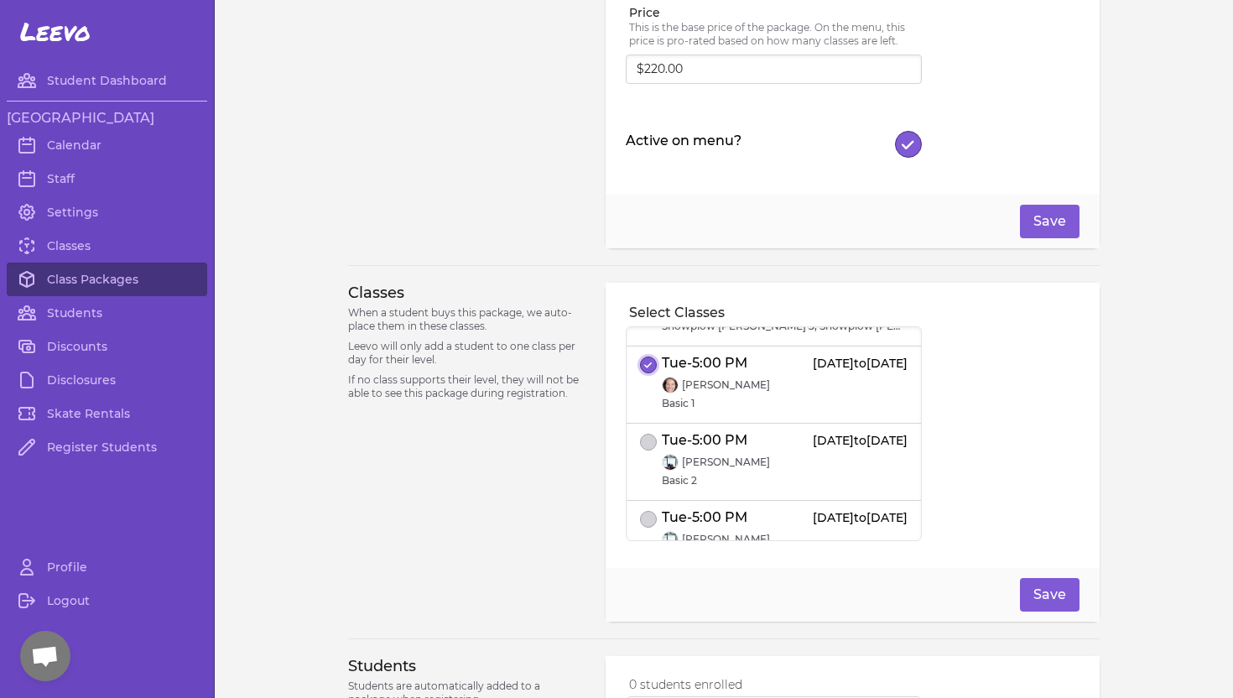
click at [645, 365] on icon "select date" at bounding box center [646, 366] width 2 height 2
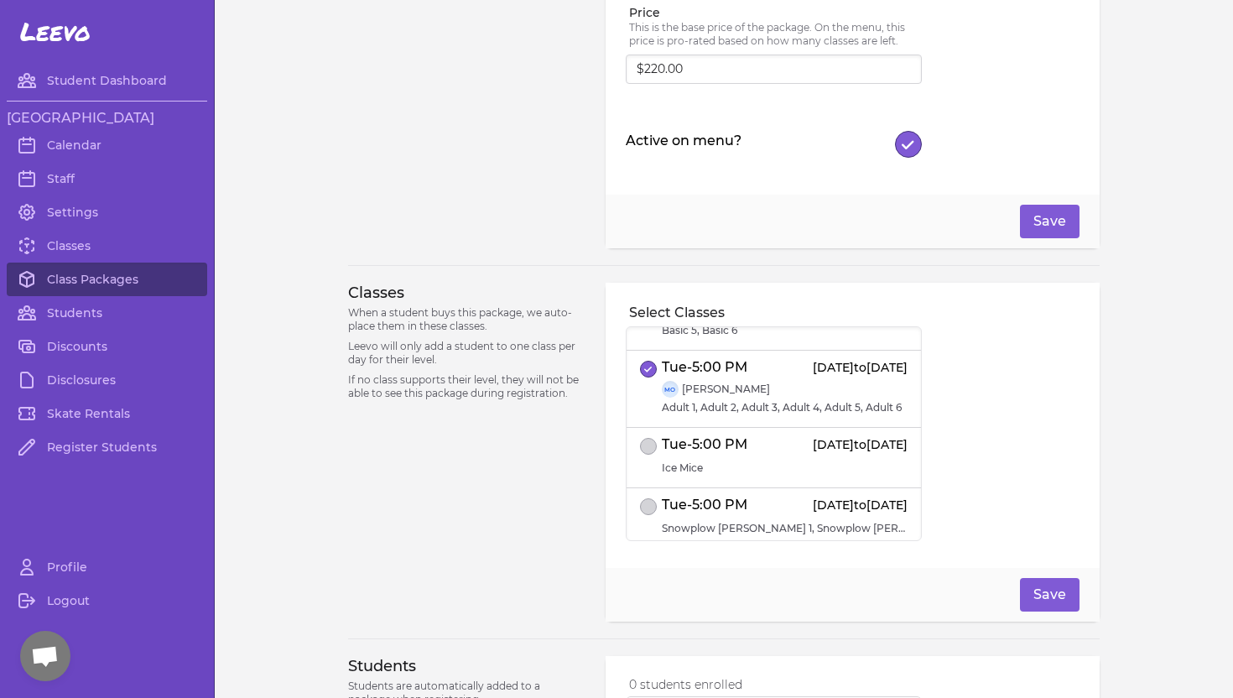
scroll to position [579, 0]
click at [647, 359] on button "select date" at bounding box center [648, 367] width 17 height 17
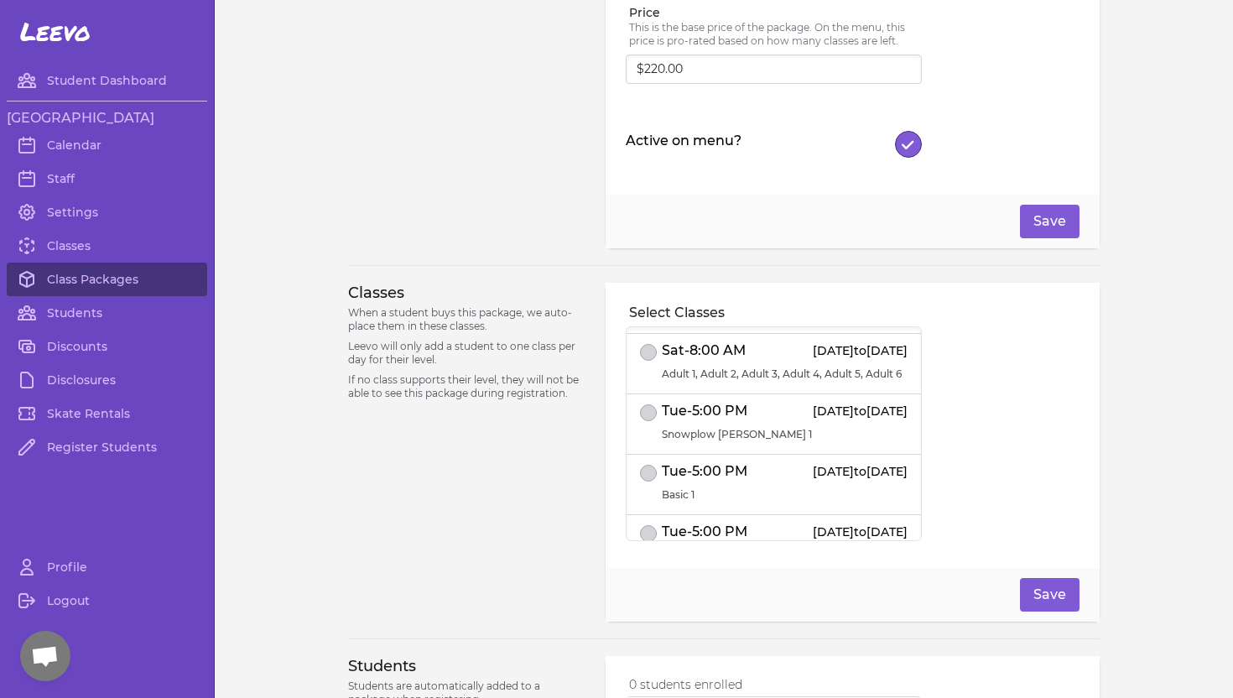
scroll to position [3578, 0]
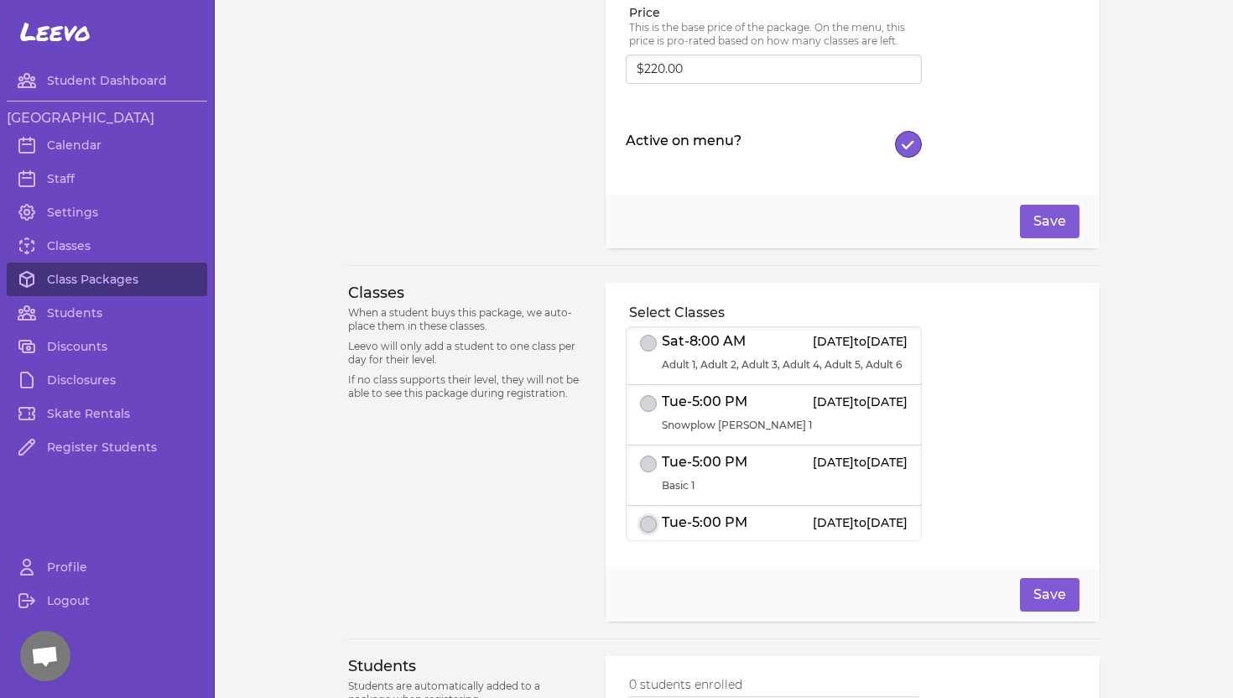
click at [646, 516] on button "select date" at bounding box center [648, 524] width 17 height 17
click at [649, 455] on button "select date" at bounding box center [648, 463] width 17 height 17
click at [647, 395] on button "select date" at bounding box center [648, 403] width 17 height 17
click at [1044, 594] on button "Save" at bounding box center [1050, 595] width 60 height 34
